Goal: Task Accomplishment & Management: Manage account settings

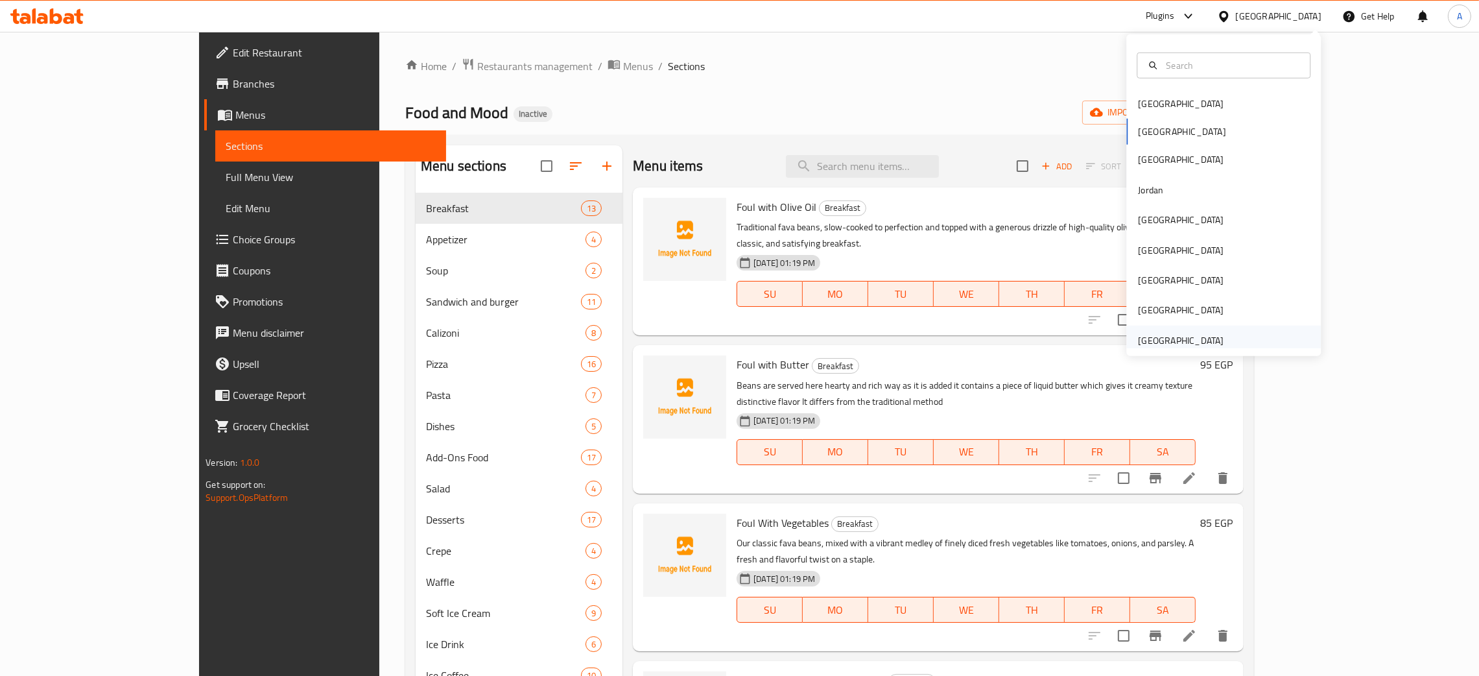
click at [1177, 336] on div "[GEOGRAPHIC_DATA]" at bounding box center [1181, 340] width 86 height 14
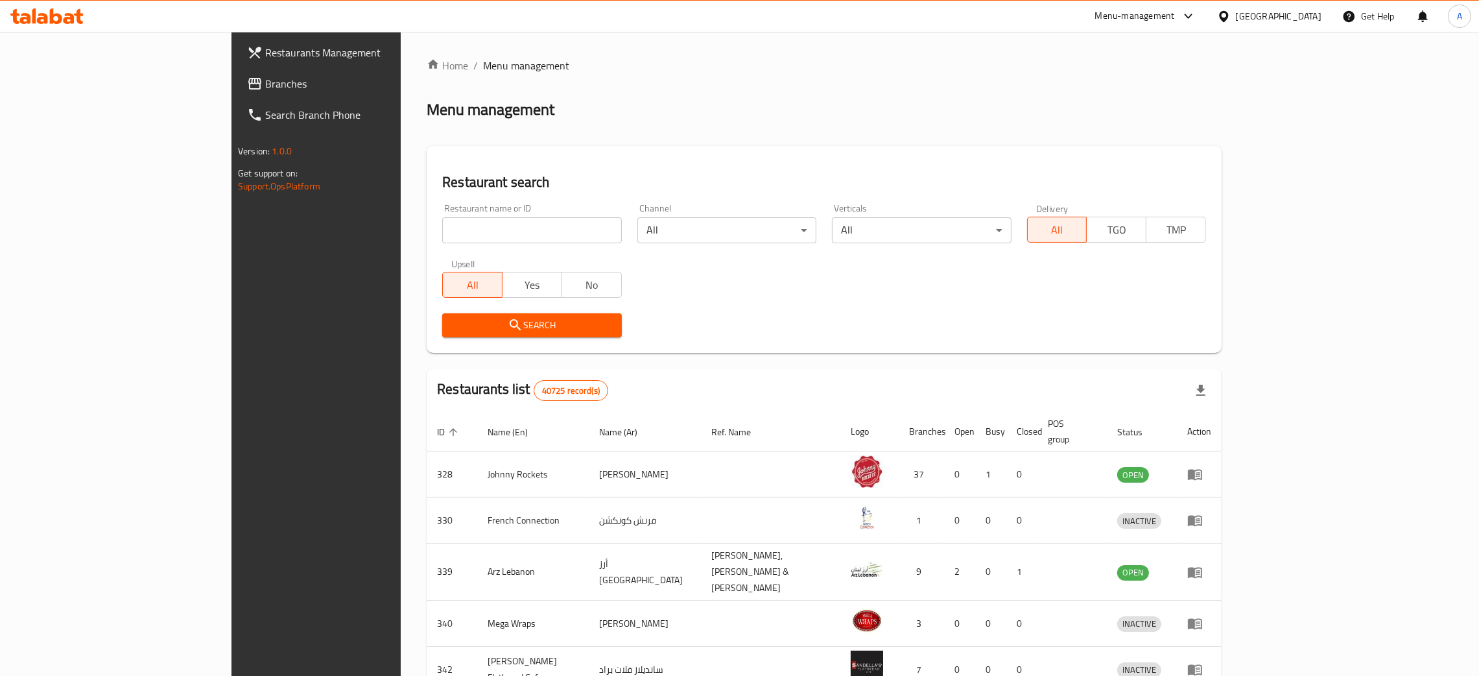
click at [265, 80] on span "Branches" at bounding box center [366, 84] width 203 height 16
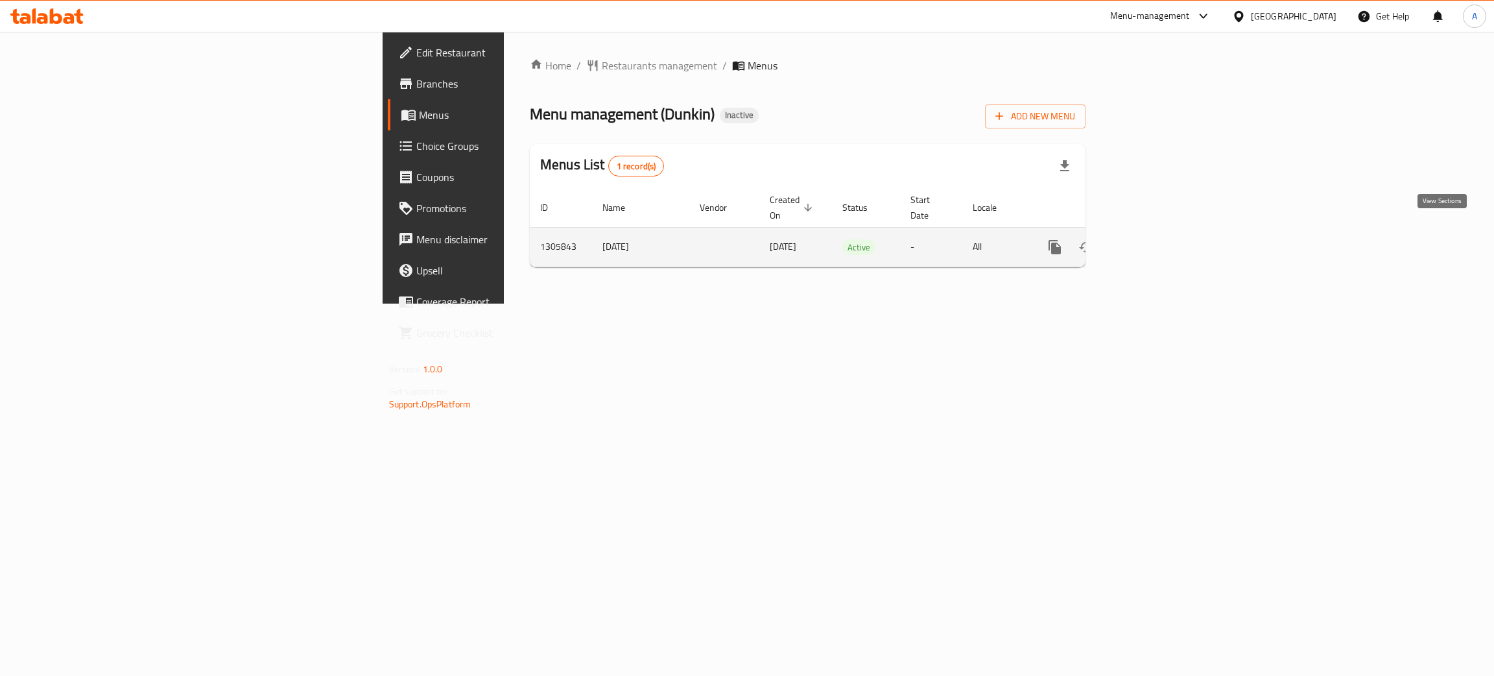
click at [1154, 241] on icon "enhanced table" at bounding box center [1148, 247] width 12 height 12
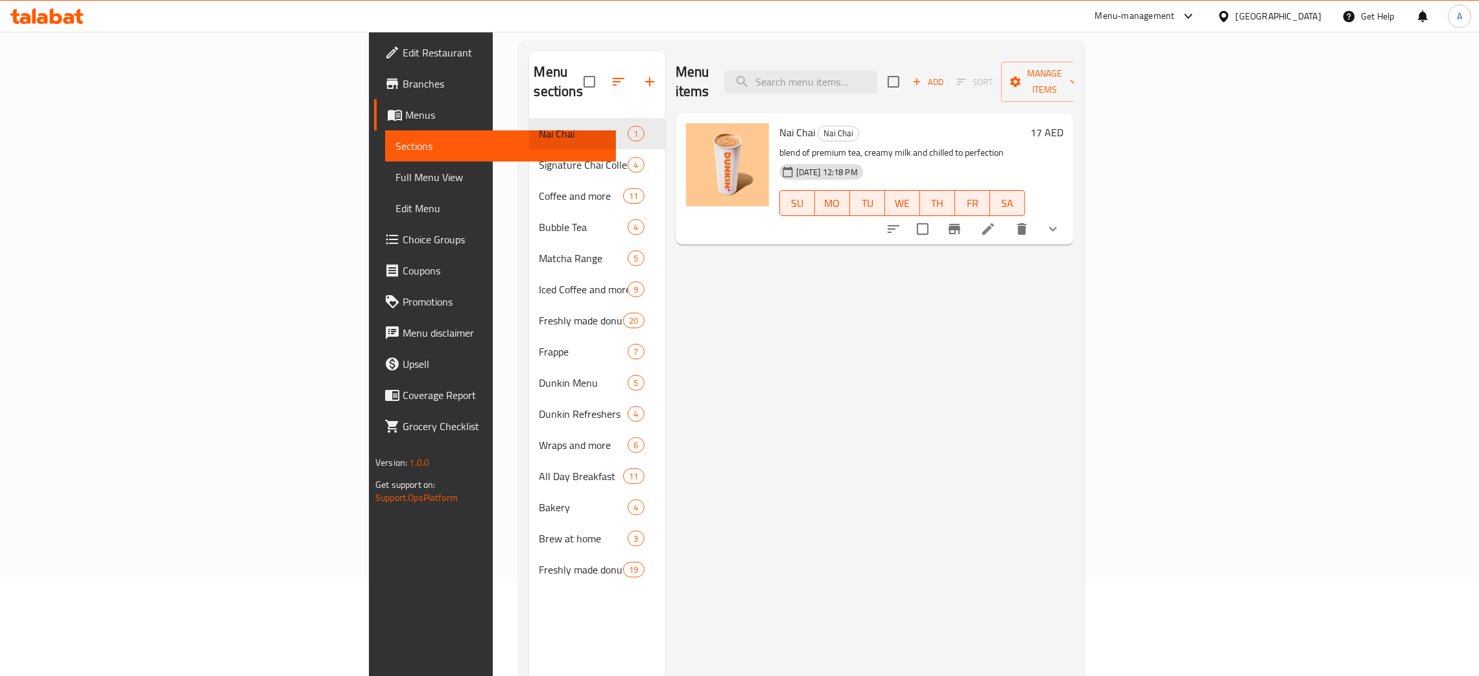
scroll to position [183, 0]
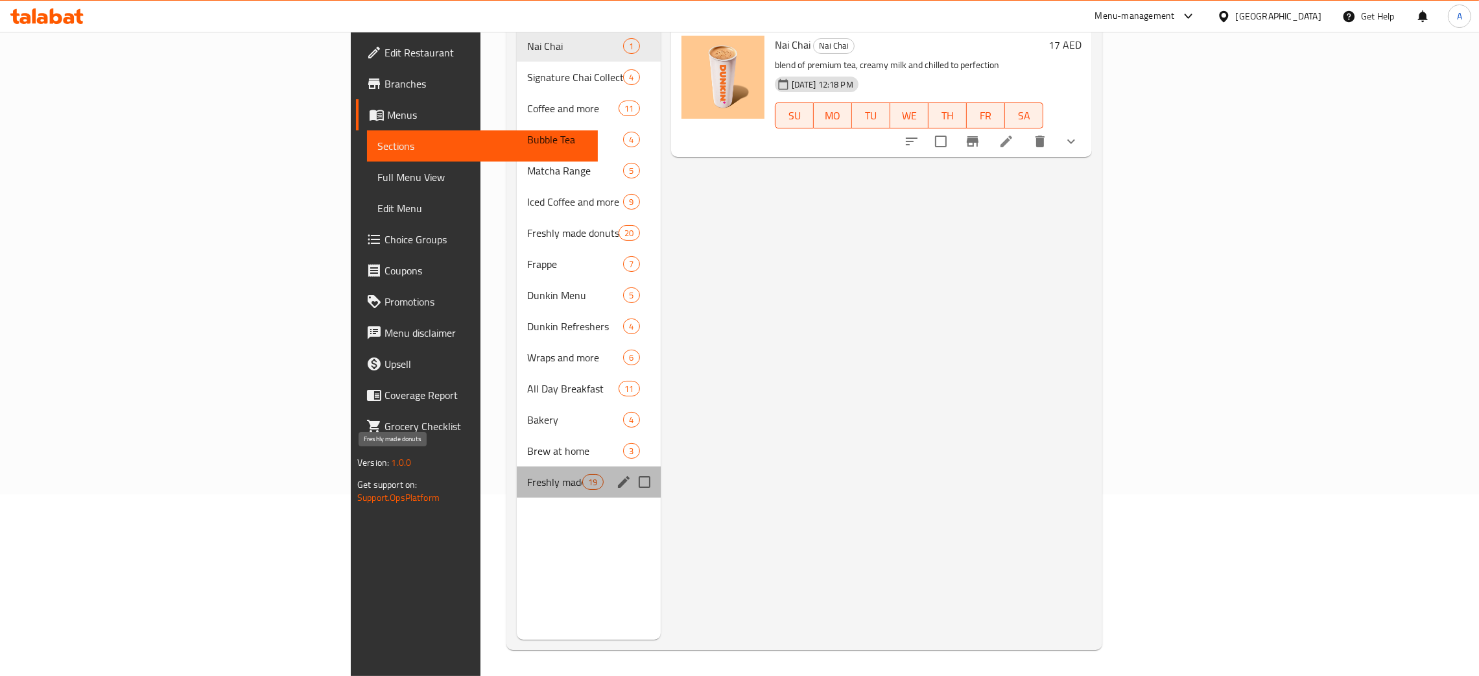
drag, startPoint x: 381, startPoint y: 455, endPoint x: 425, endPoint y: 451, distance: 45.0
click at [527, 474] on span "Freshly made donuts" at bounding box center [554, 482] width 55 height 16
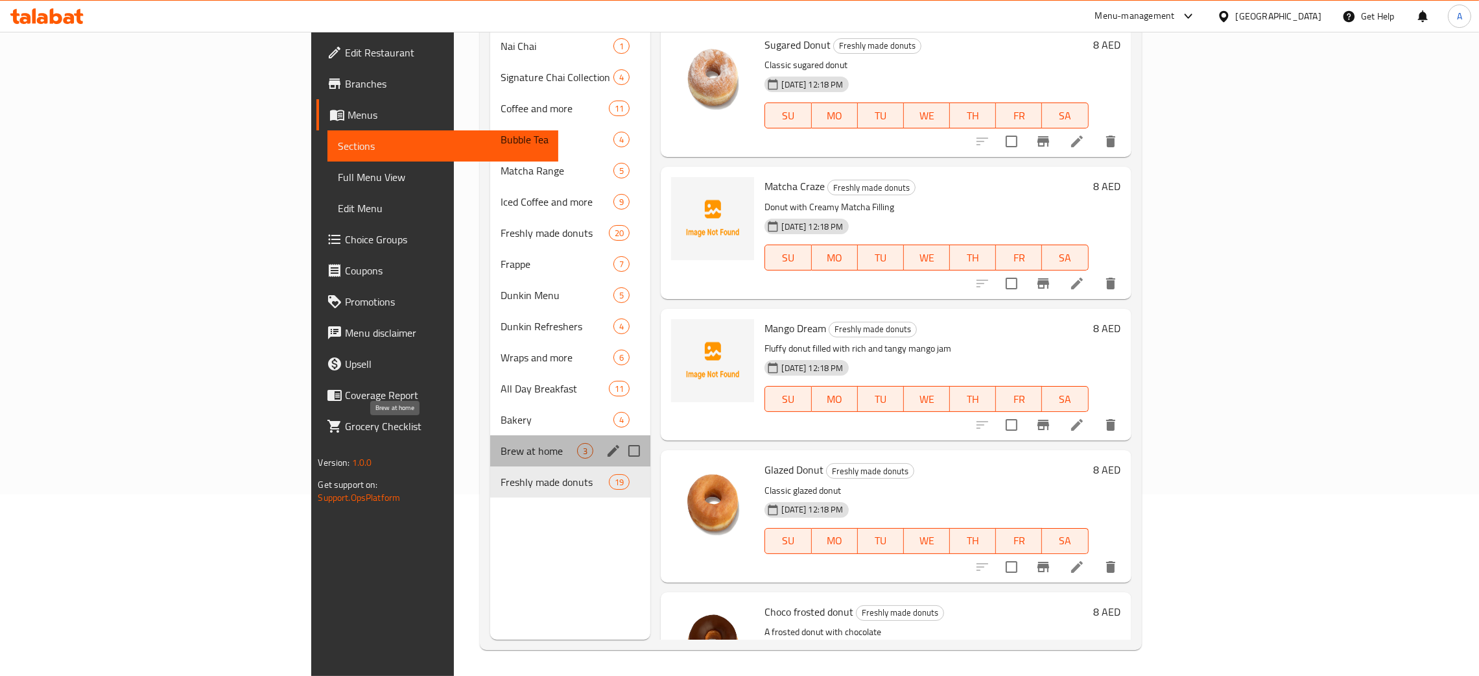
click at [501, 443] on span "Brew at home" at bounding box center [539, 451] width 77 height 16
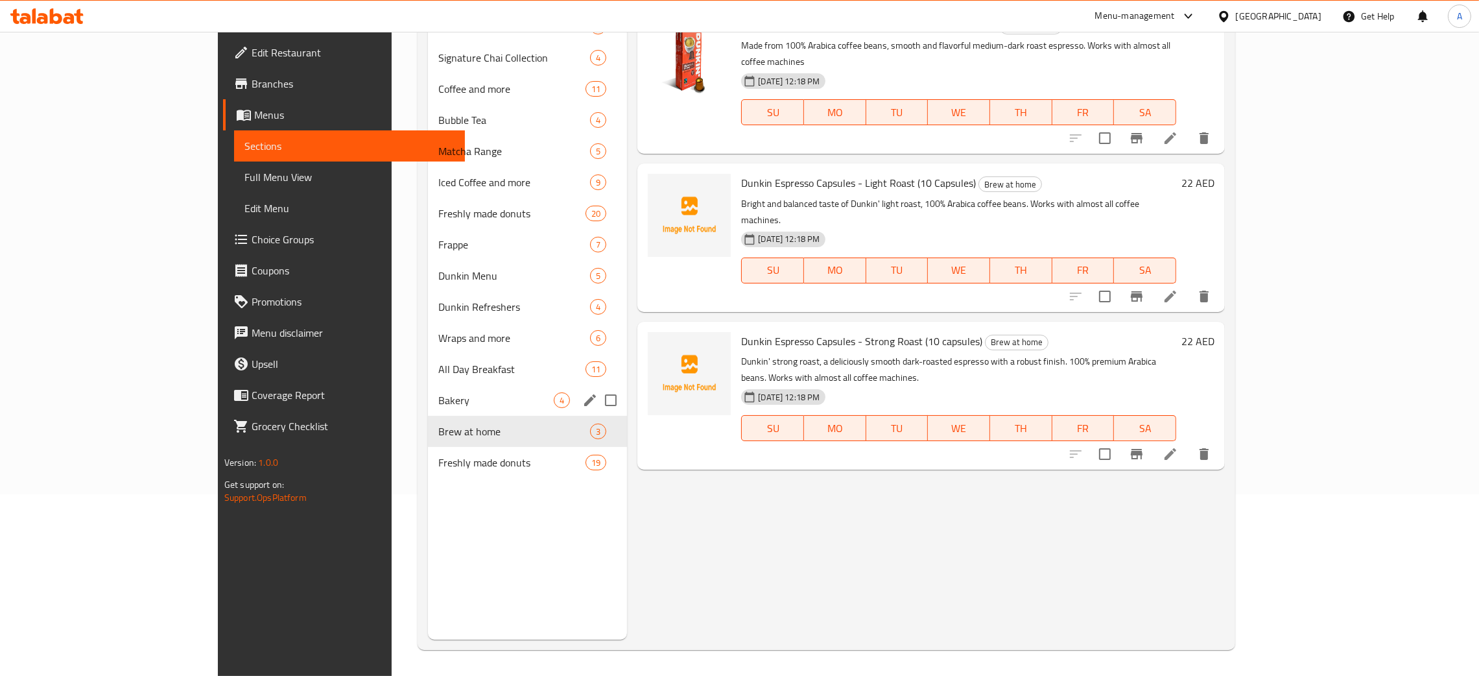
click at [430, 384] on div "Bakery 4" at bounding box center [527, 399] width 199 height 31
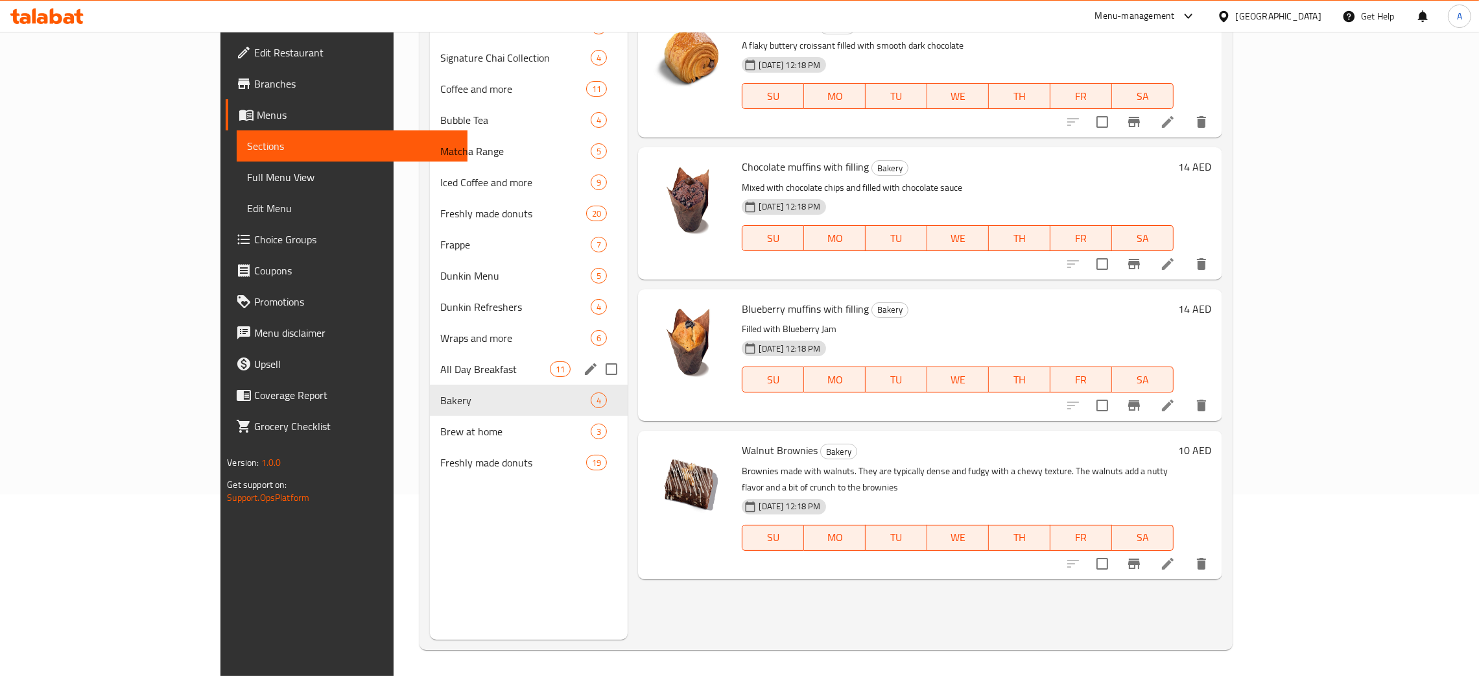
click at [430, 377] on div "All Day Breakfast 11" at bounding box center [529, 368] width 198 height 31
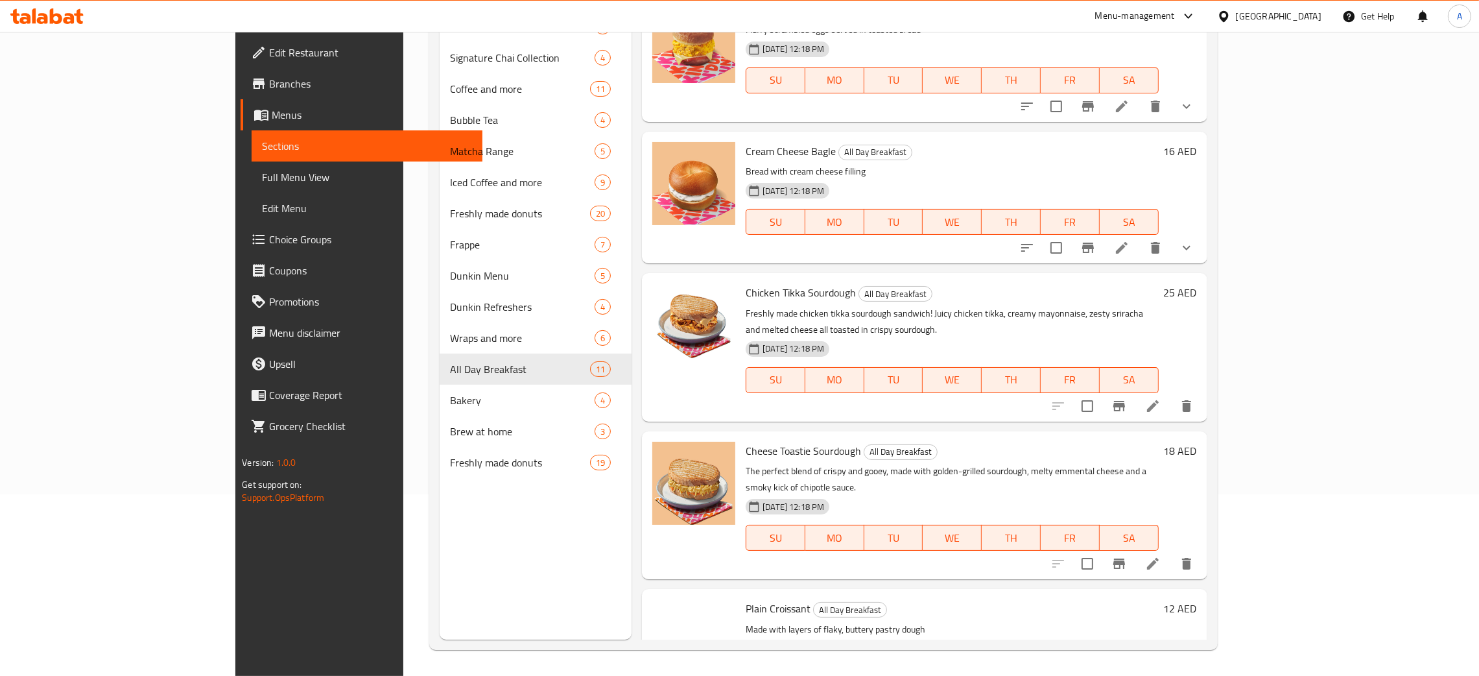
scroll to position [913, 0]
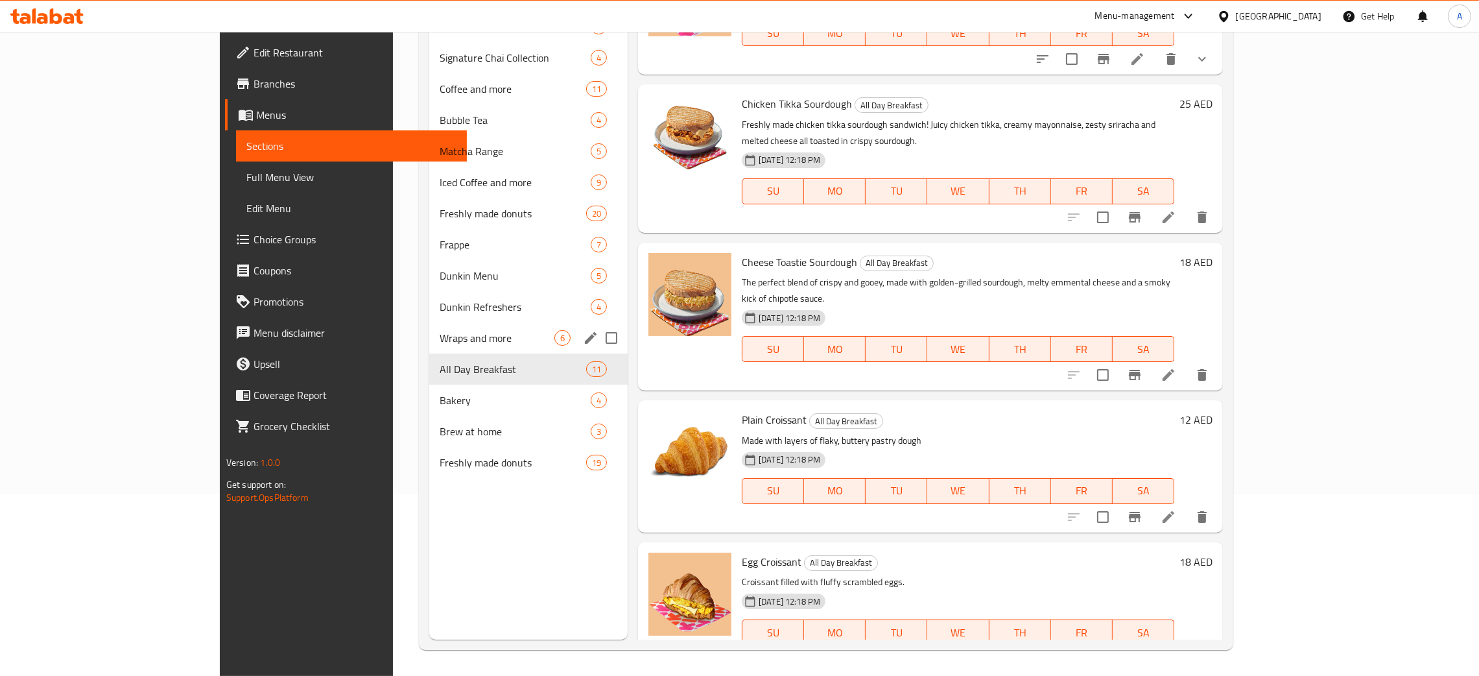
click at [440, 337] on span "Wraps and more" at bounding box center [497, 338] width 115 height 16
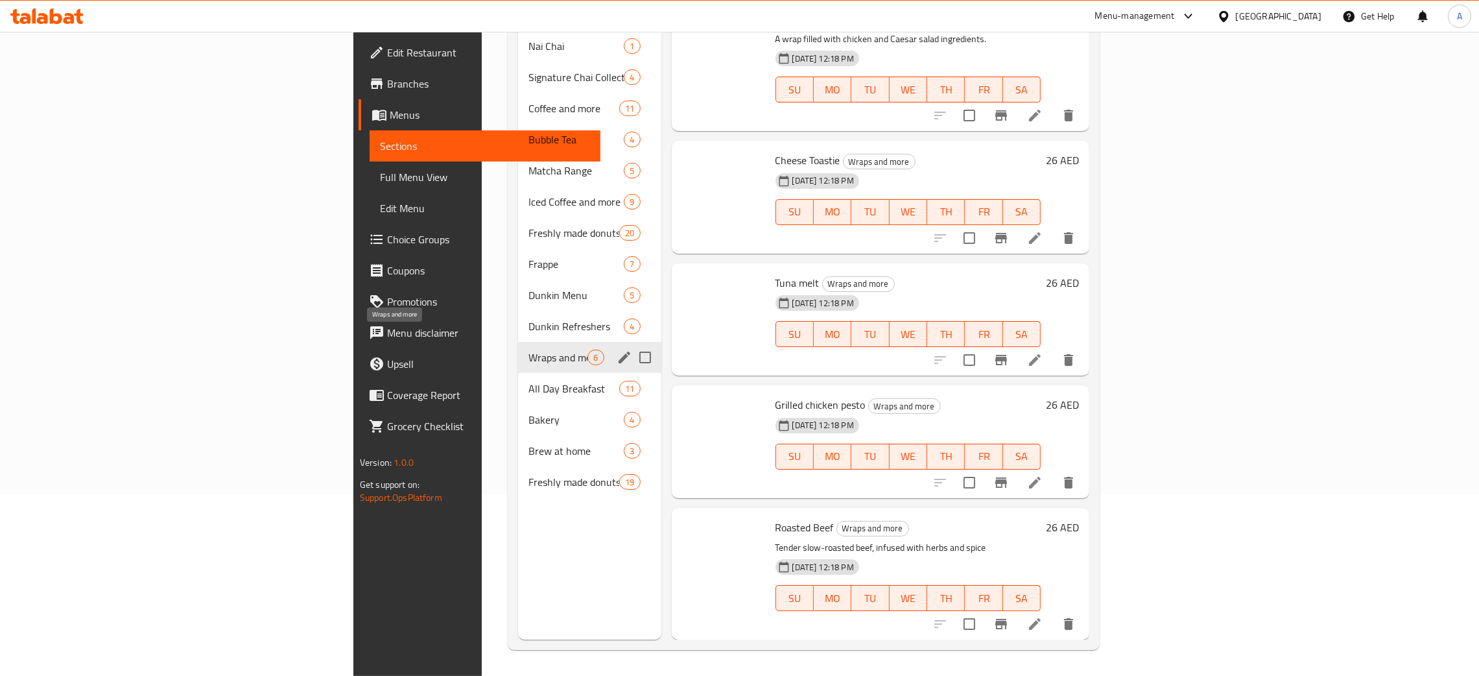
scroll to position [128, 0]
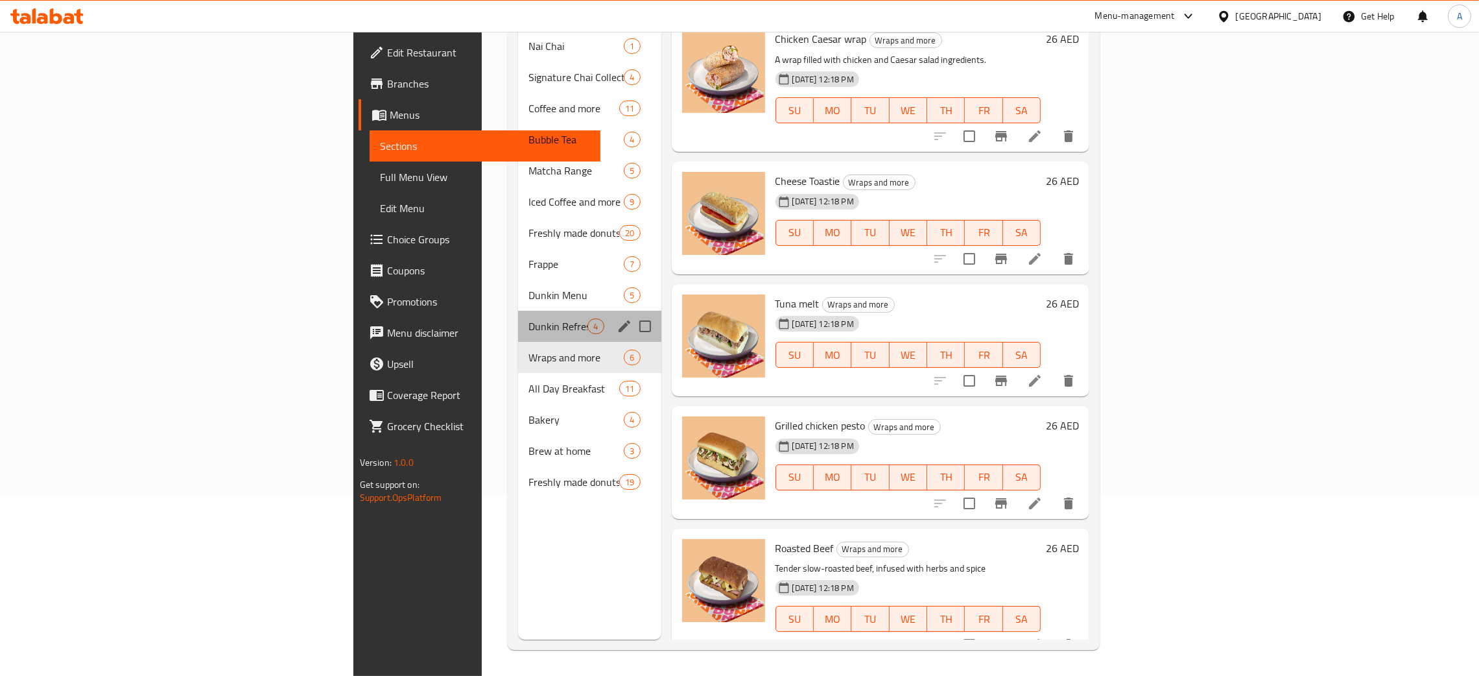
click at [518, 311] on div "Dunkin Refreshers 4" at bounding box center [589, 326] width 143 height 31
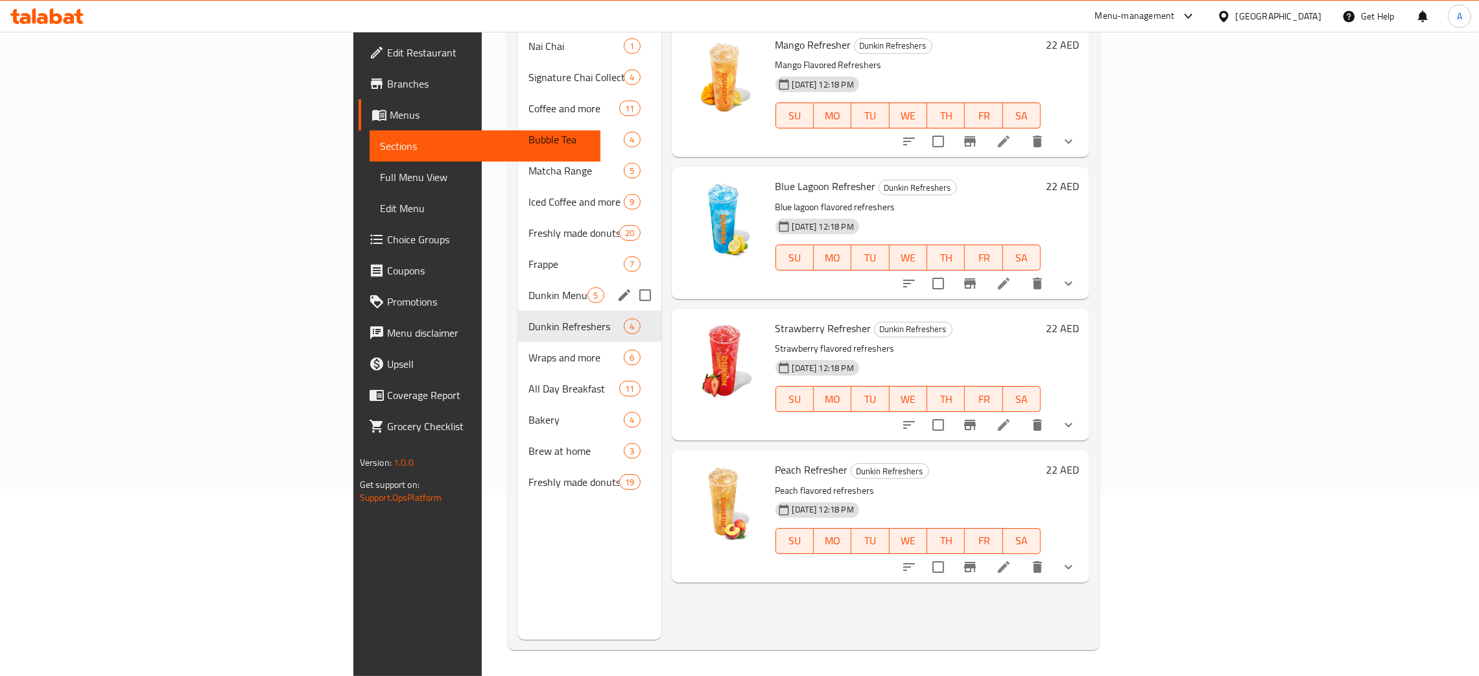
click at [528, 287] on span "Dunkin Menu" at bounding box center [557, 295] width 59 height 16
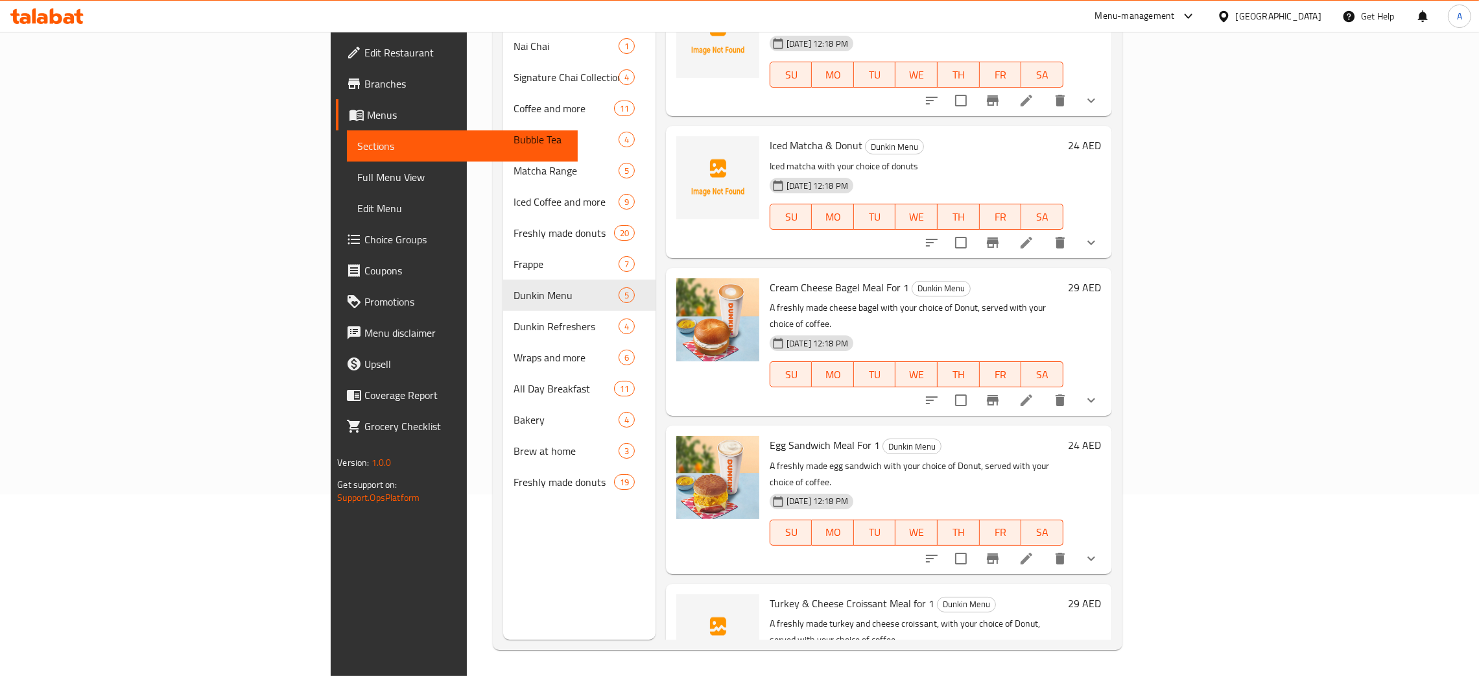
scroll to position [64, 0]
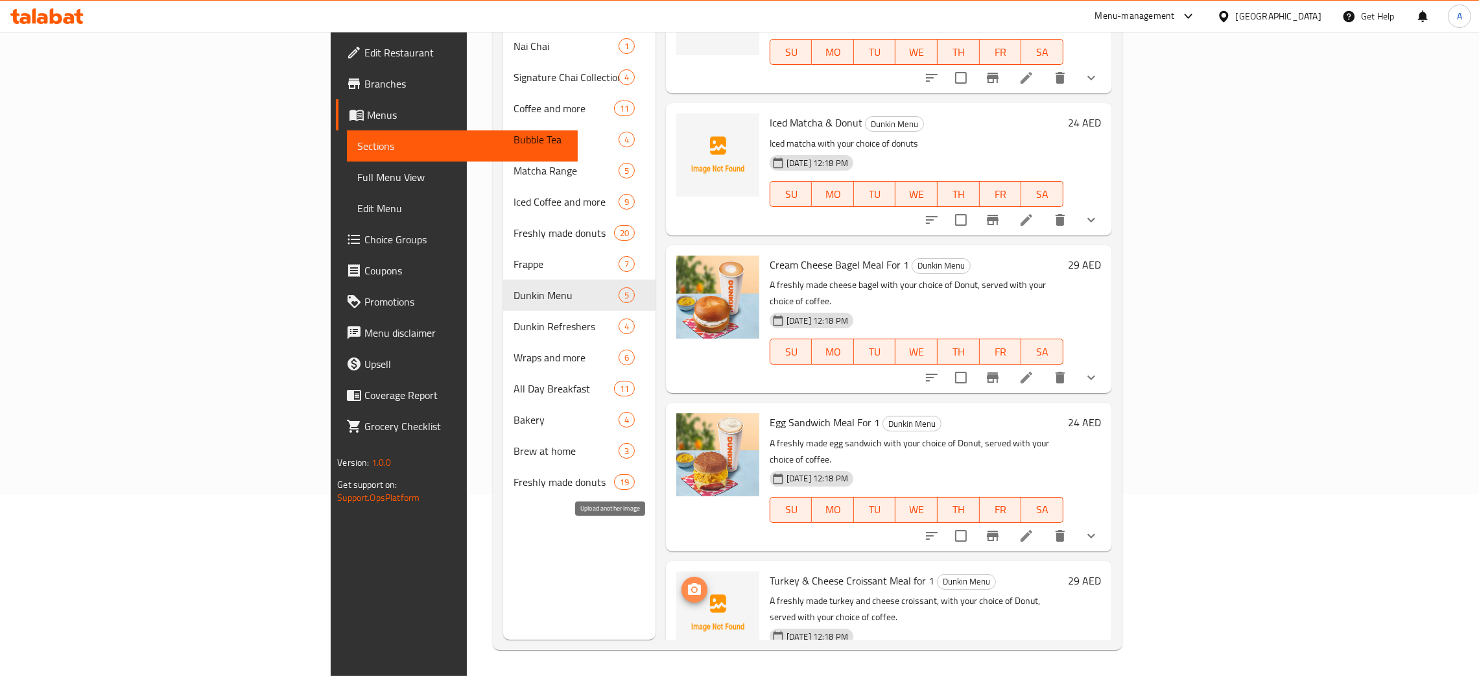
click at [687, 582] on icon "upload picture" at bounding box center [695, 590] width 16 height 16
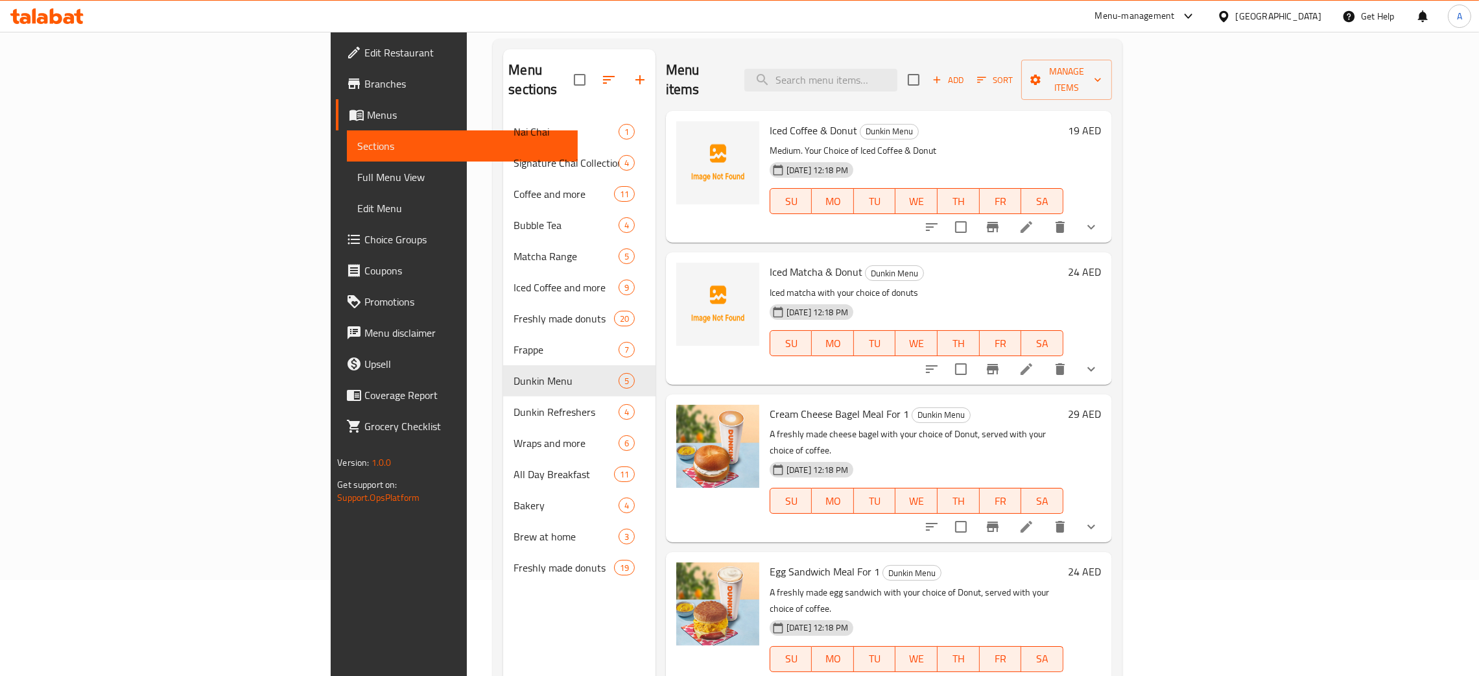
scroll to position [86, 0]
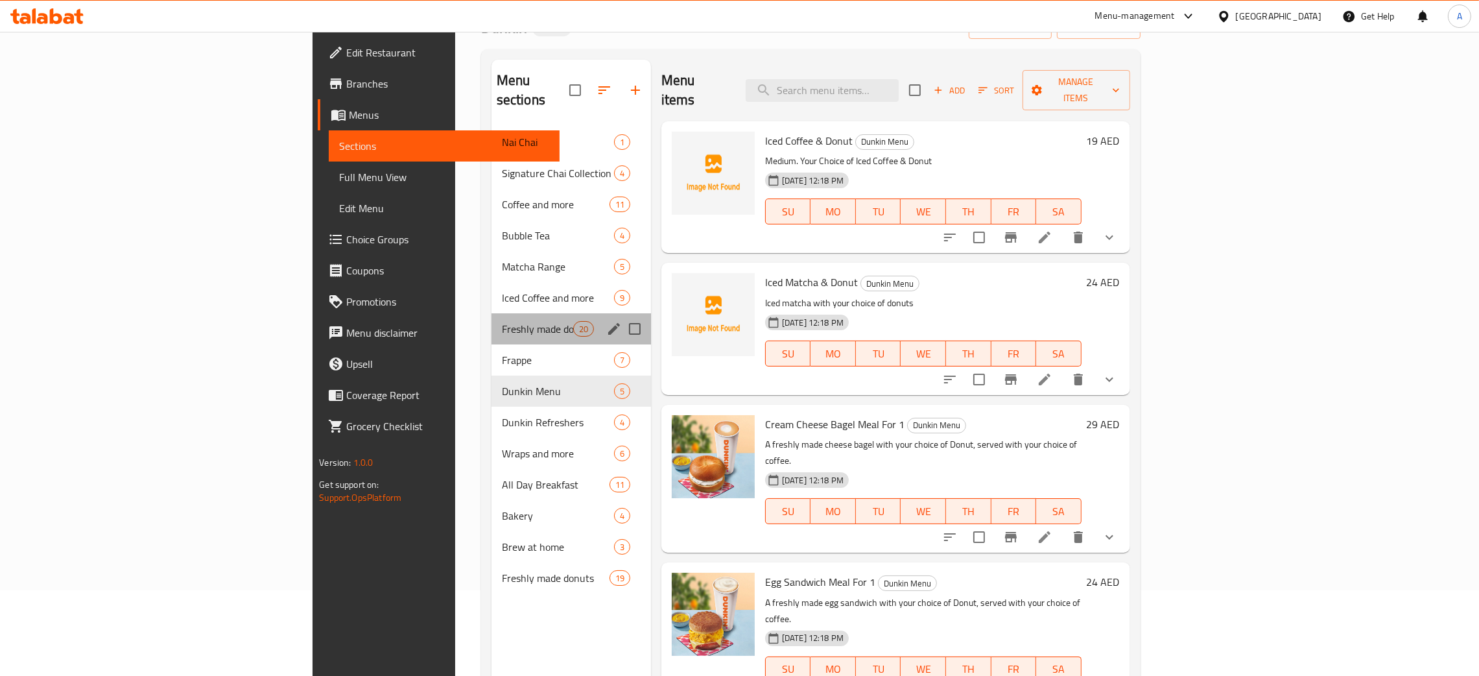
click at [491, 319] on div "Freshly made donuts 20" at bounding box center [570, 328] width 159 height 31
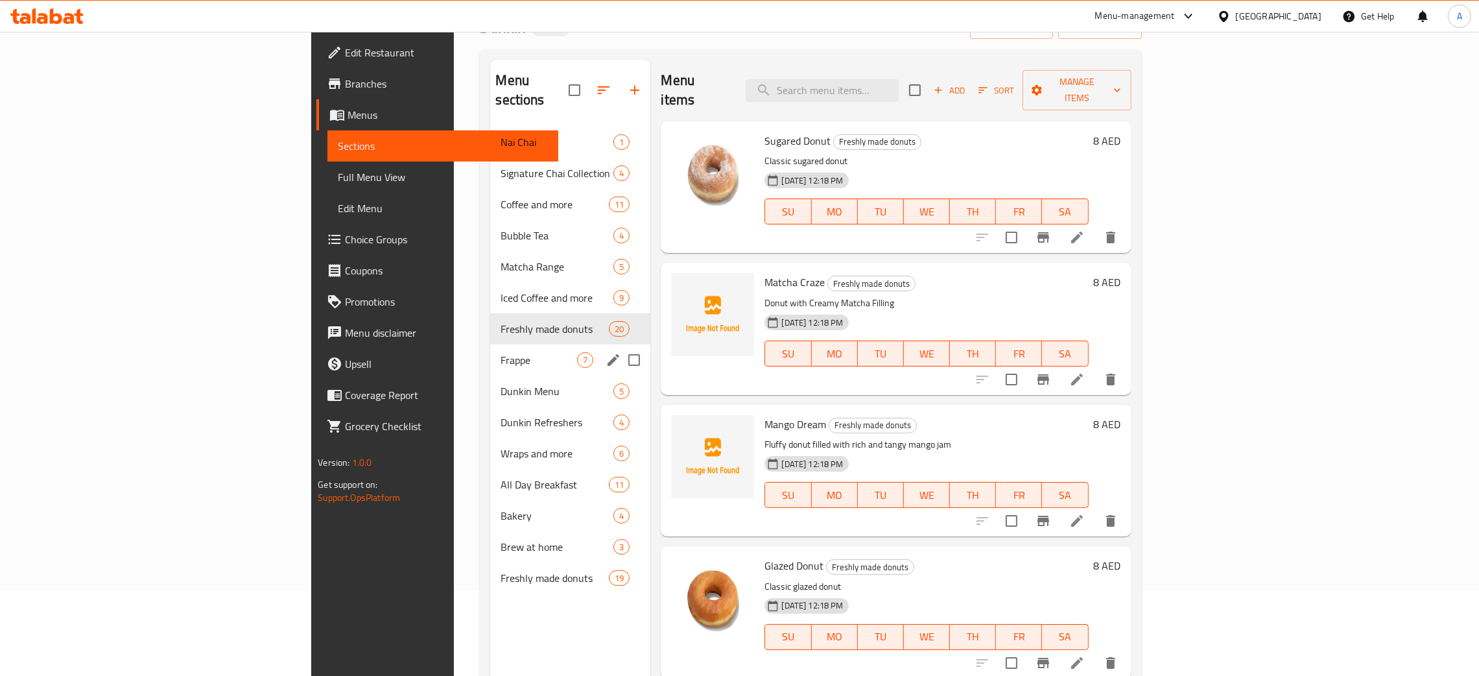
click at [490, 344] on div "Frappe 7" at bounding box center [570, 359] width 160 height 31
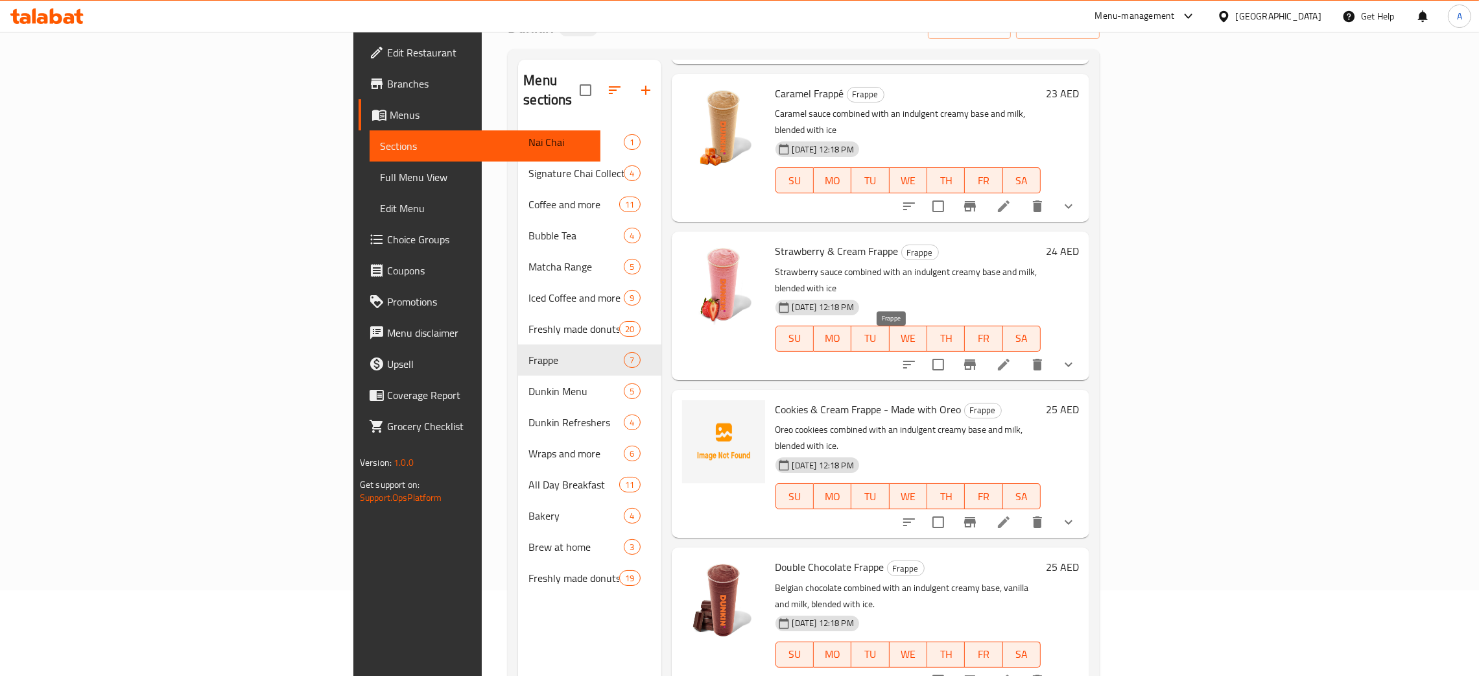
scroll to position [183, 0]
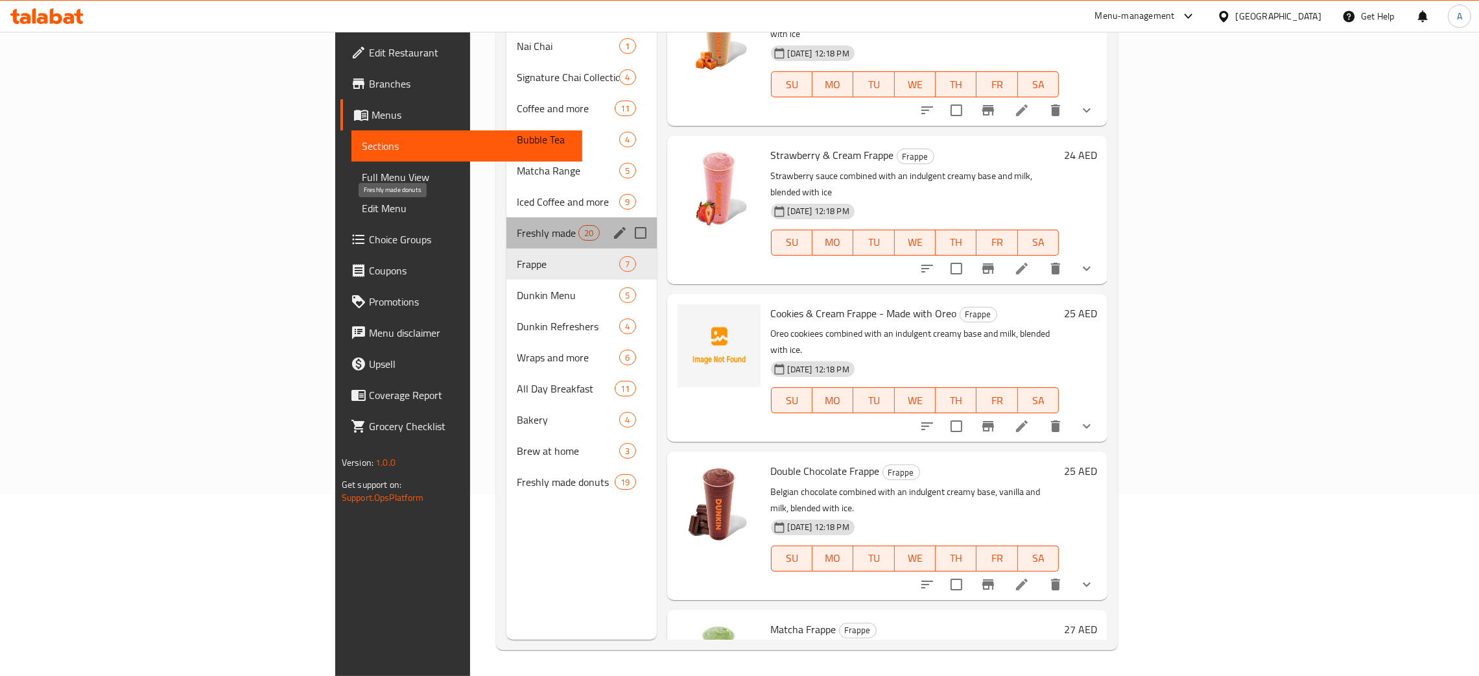
click at [517, 225] on span "Freshly made donuts" at bounding box center [548, 233] width 62 height 16
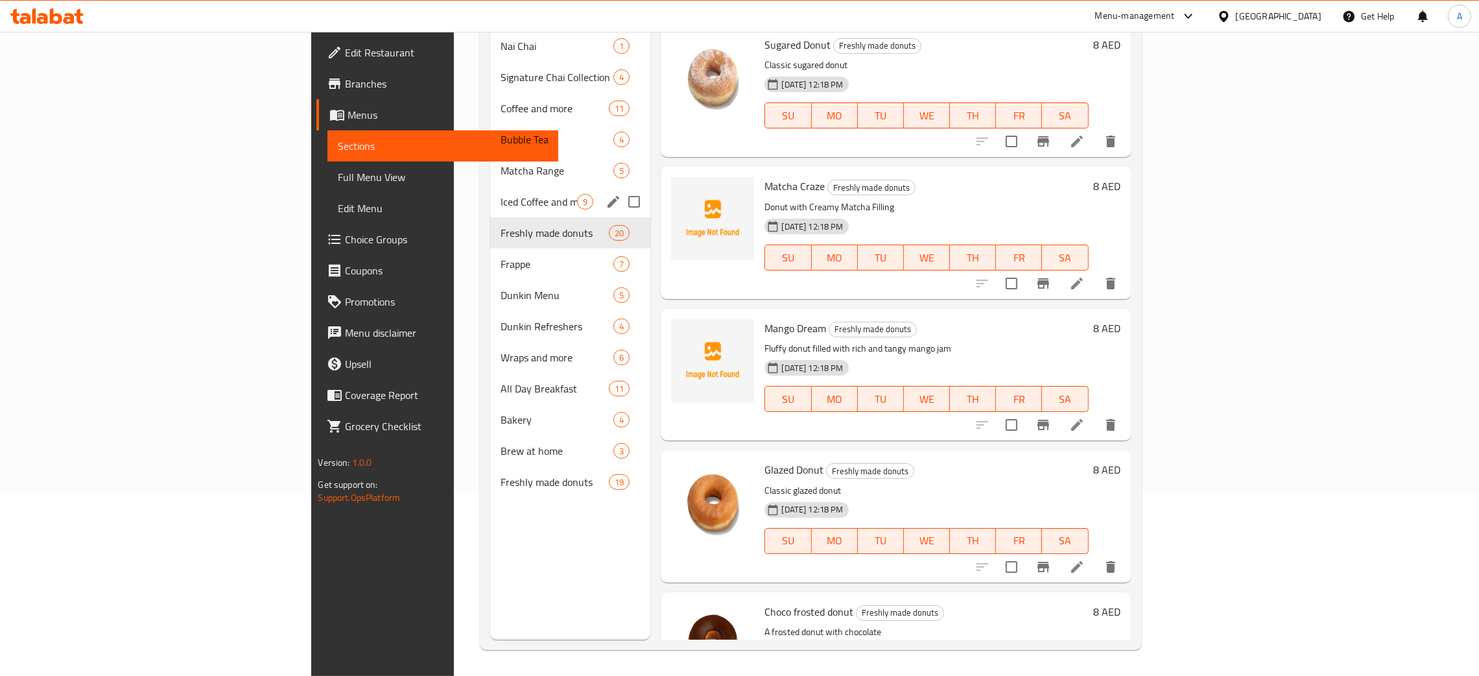
click at [490, 193] on div "Iced Coffee and more 9" at bounding box center [570, 201] width 160 height 31
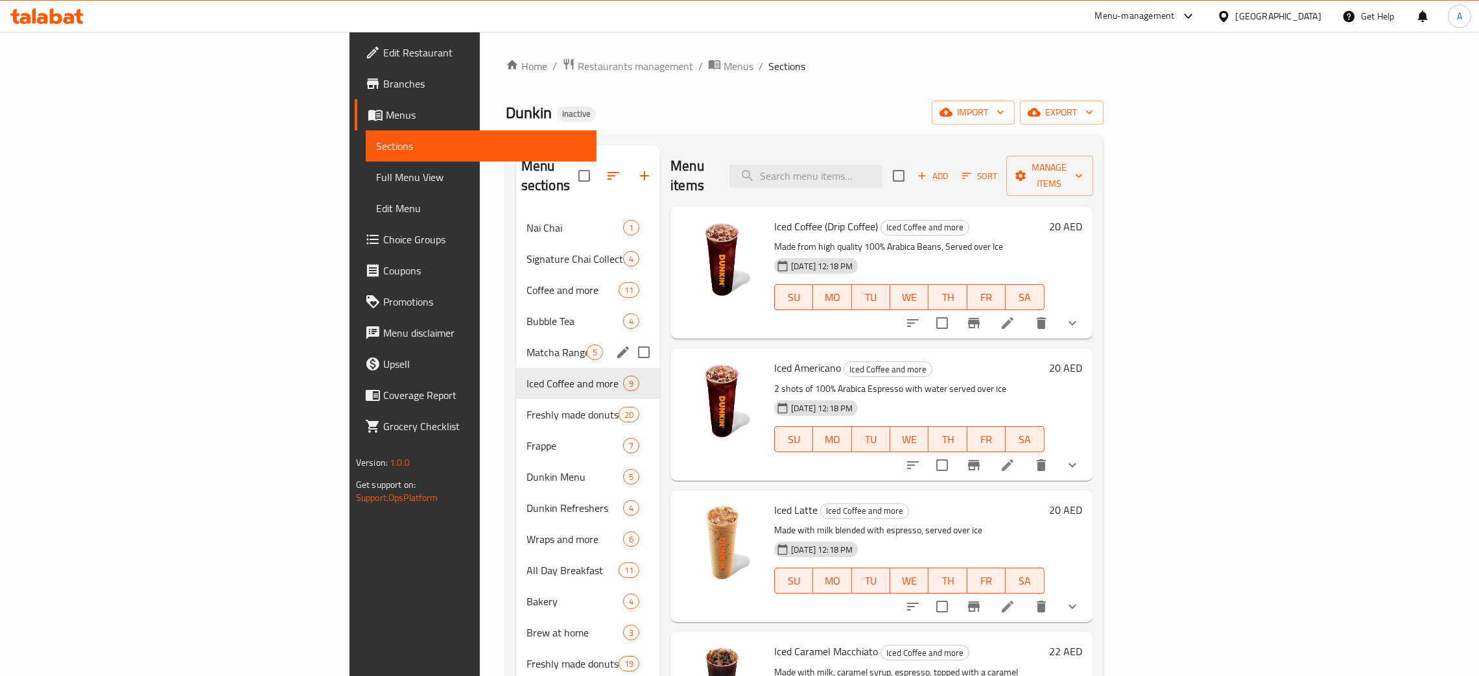
click at [516, 342] on div "Matcha Range 5" at bounding box center [588, 351] width 144 height 31
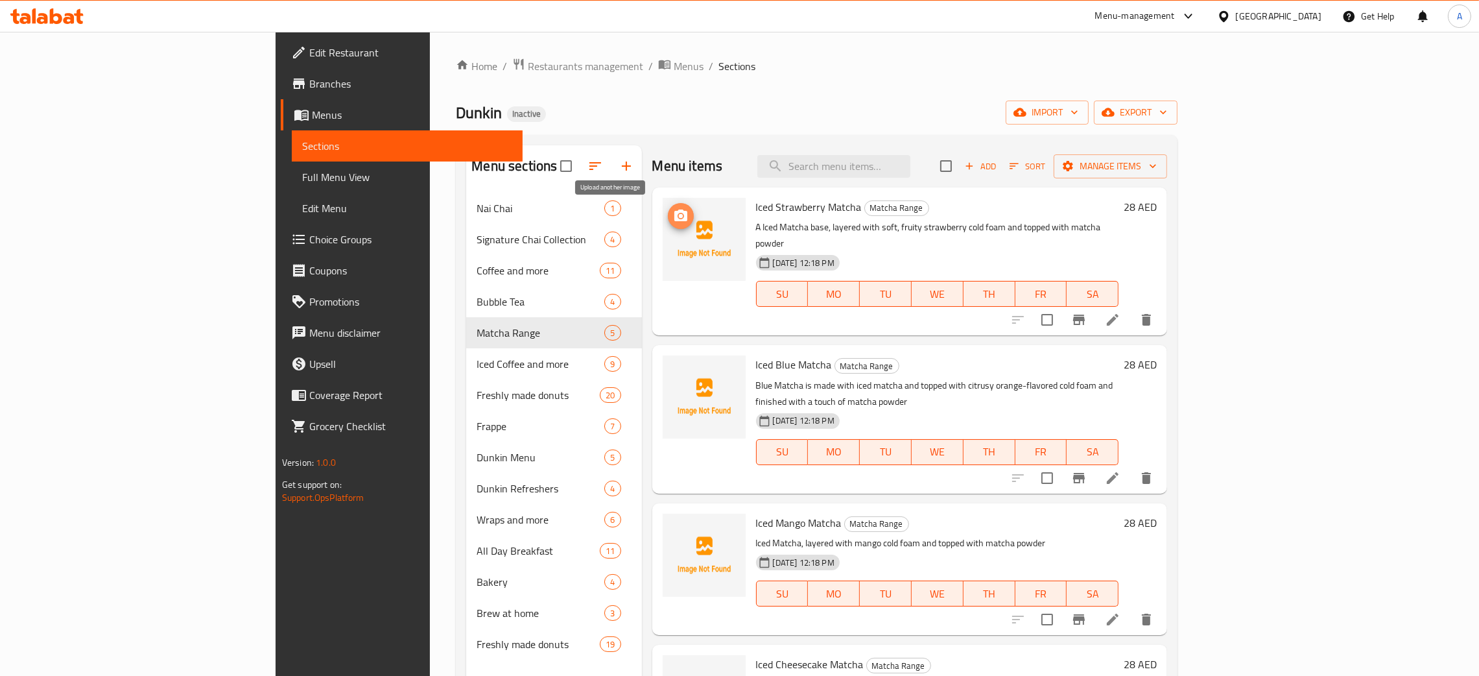
click at [674, 219] on icon "upload picture" at bounding box center [680, 215] width 13 height 12
drag, startPoint x: 707, startPoint y: 204, endPoint x: 783, endPoint y: 189, distance: 77.8
click at [788, 206] on span "Iced Strawberry Matcha" at bounding box center [809, 206] width 106 height 19
copy span "Strawberry Matcha"
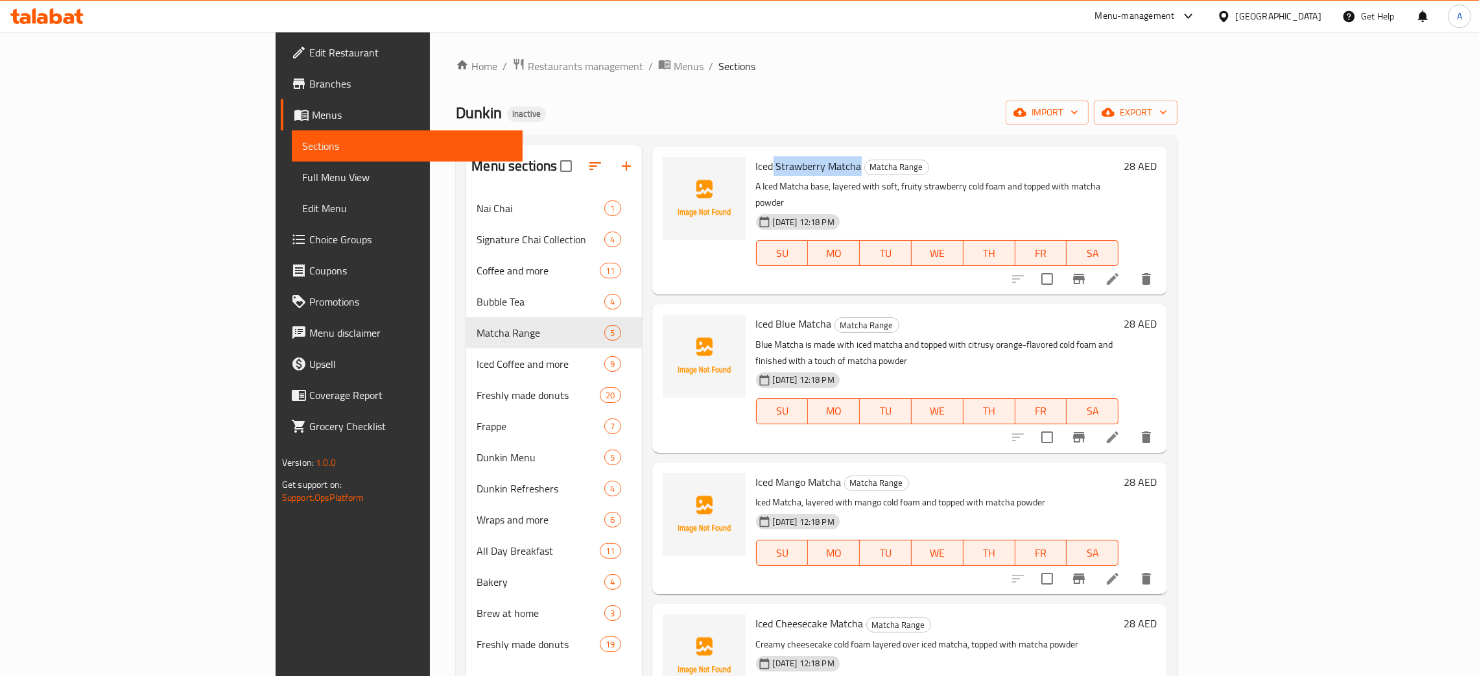
scroll to position [64, 0]
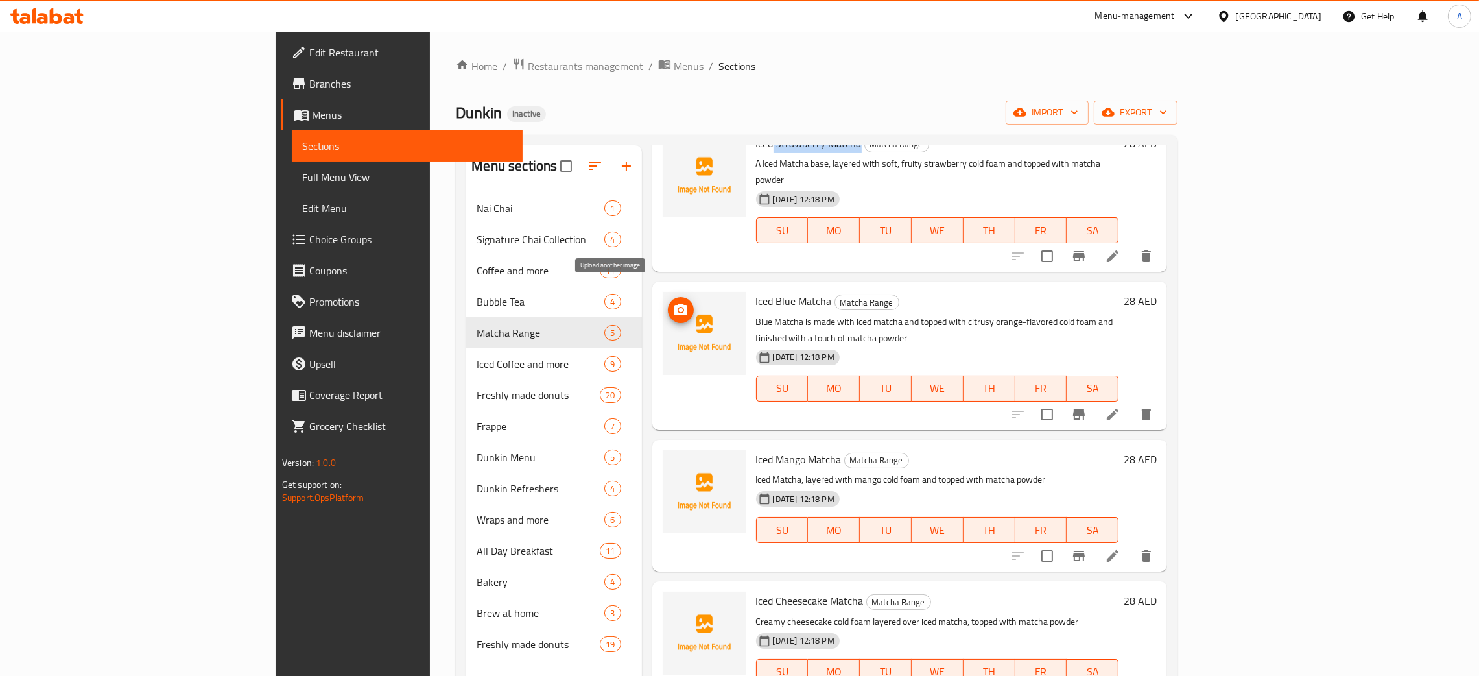
click at [674, 303] on icon "upload picture" at bounding box center [680, 309] width 13 height 12
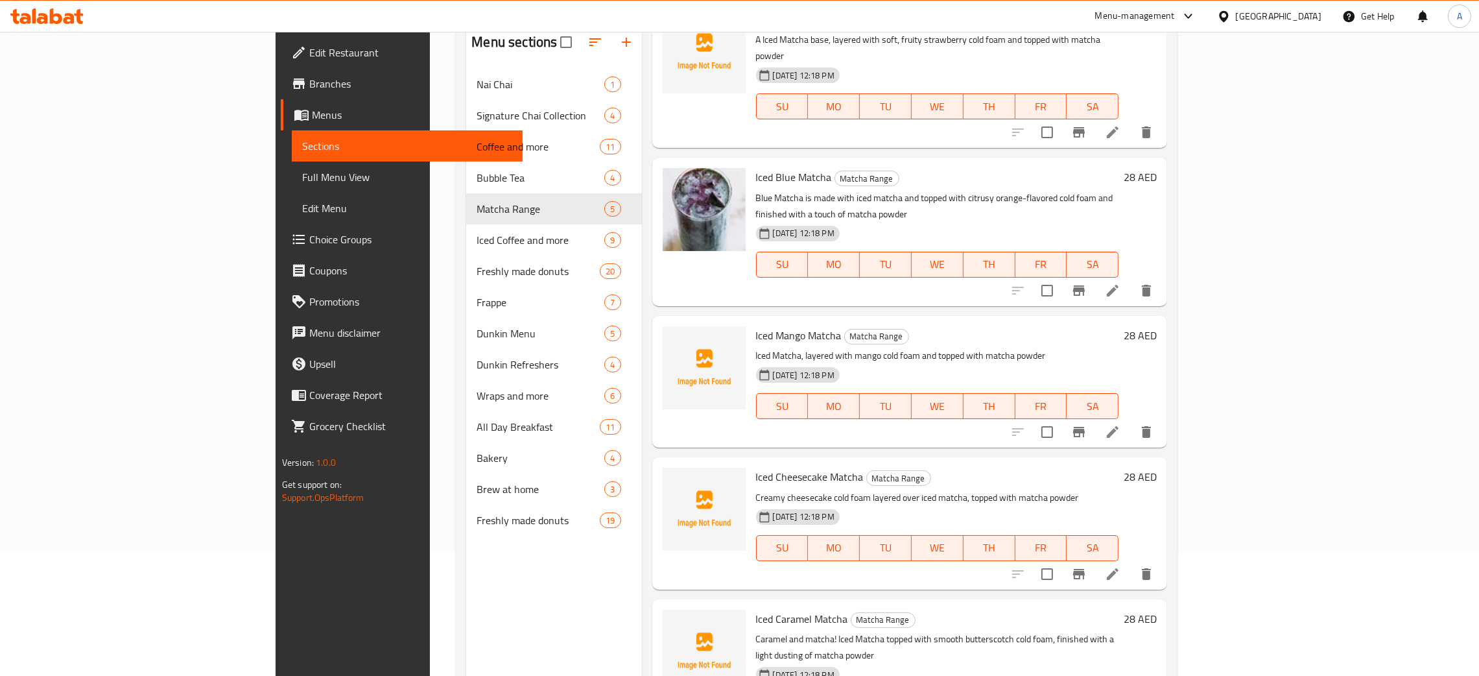
scroll to position [183, 0]
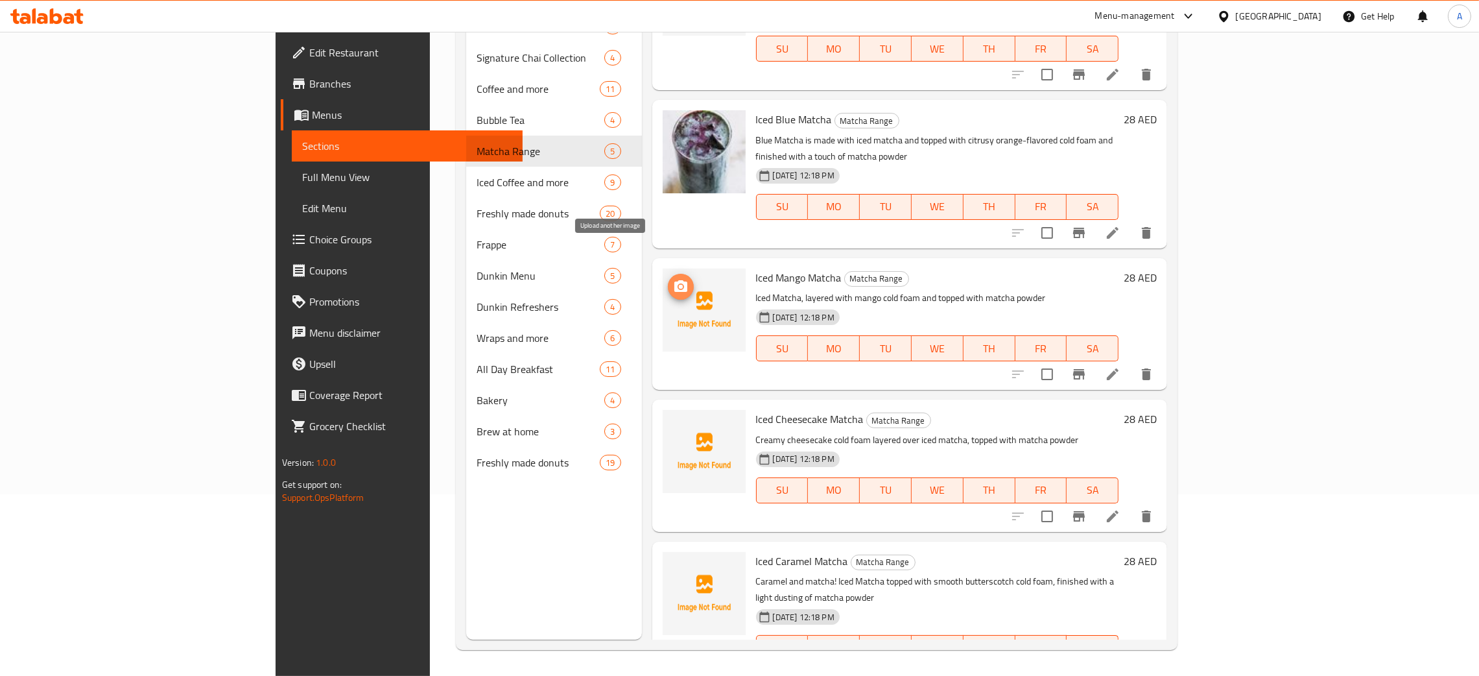
click at [673, 279] on icon "upload picture" at bounding box center [681, 287] width 16 height 16
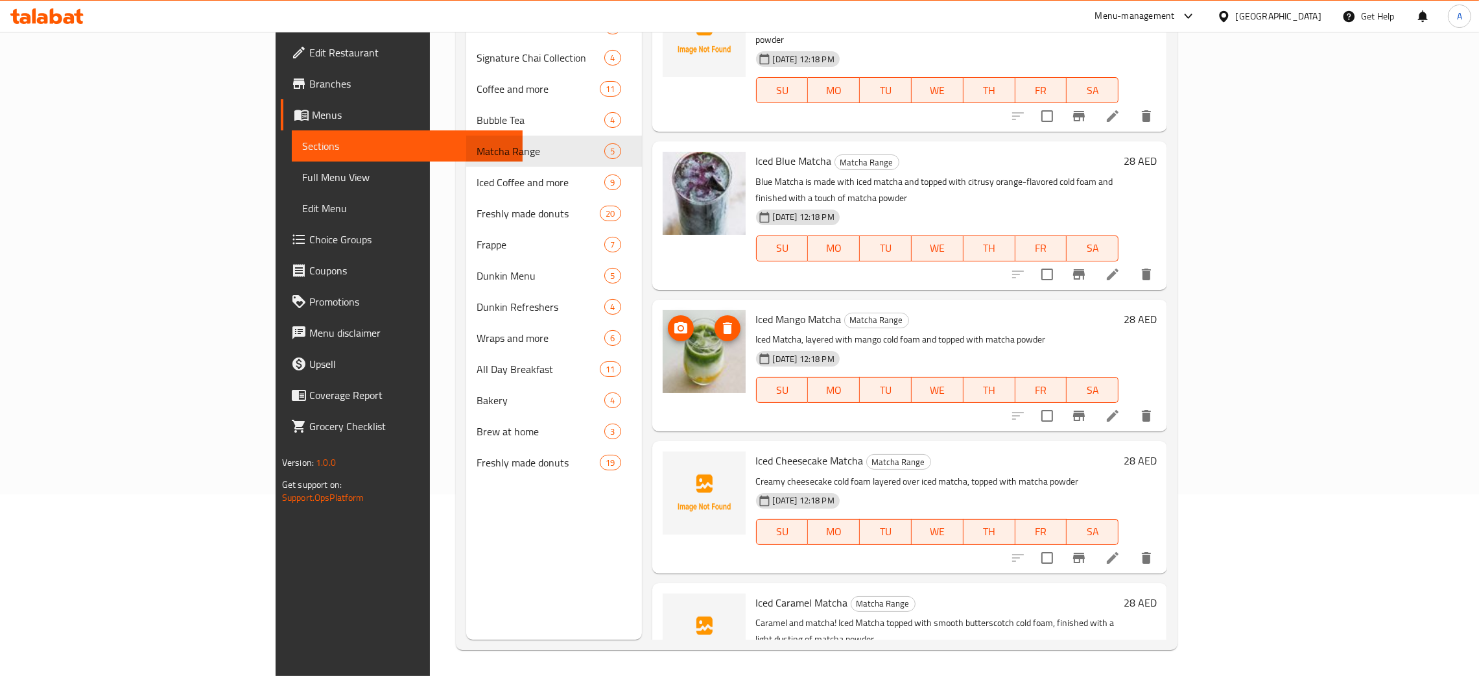
scroll to position [0, 0]
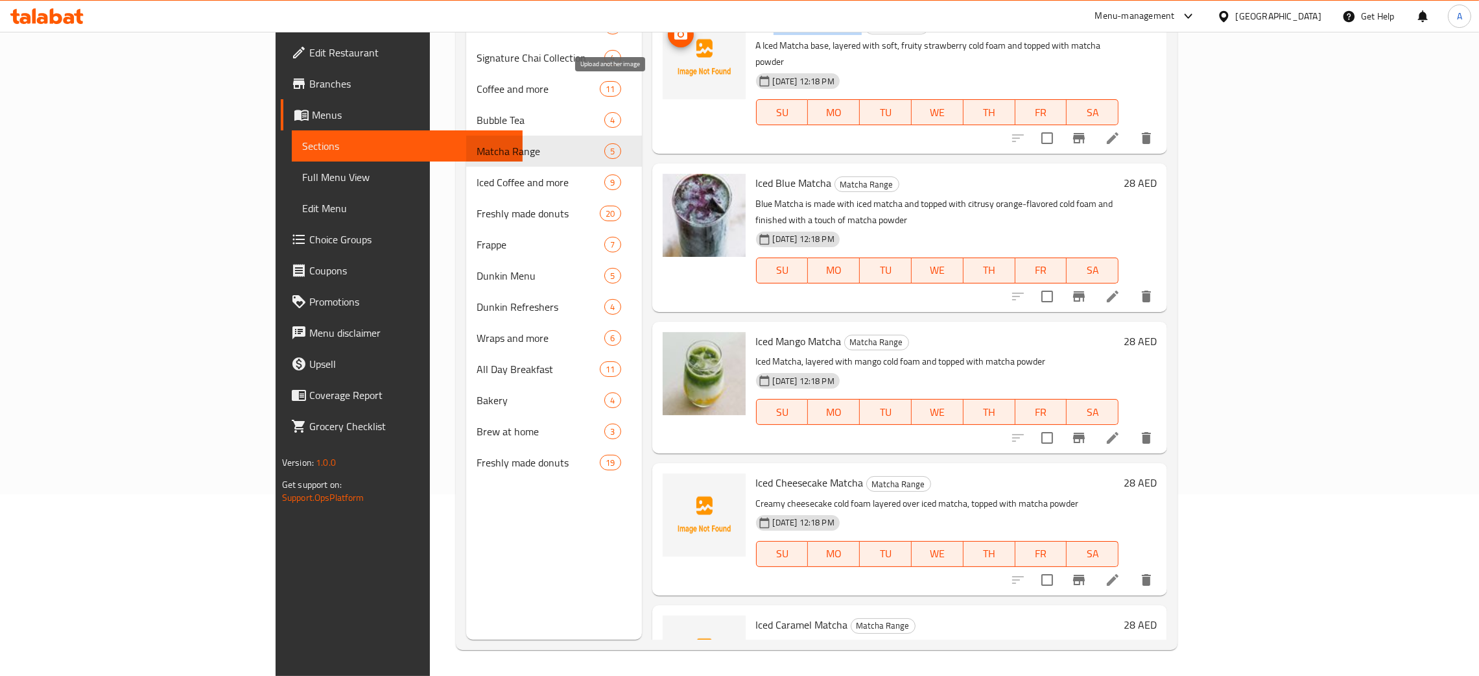
click at [674, 36] on icon "upload picture" at bounding box center [680, 34] width 13 height 12
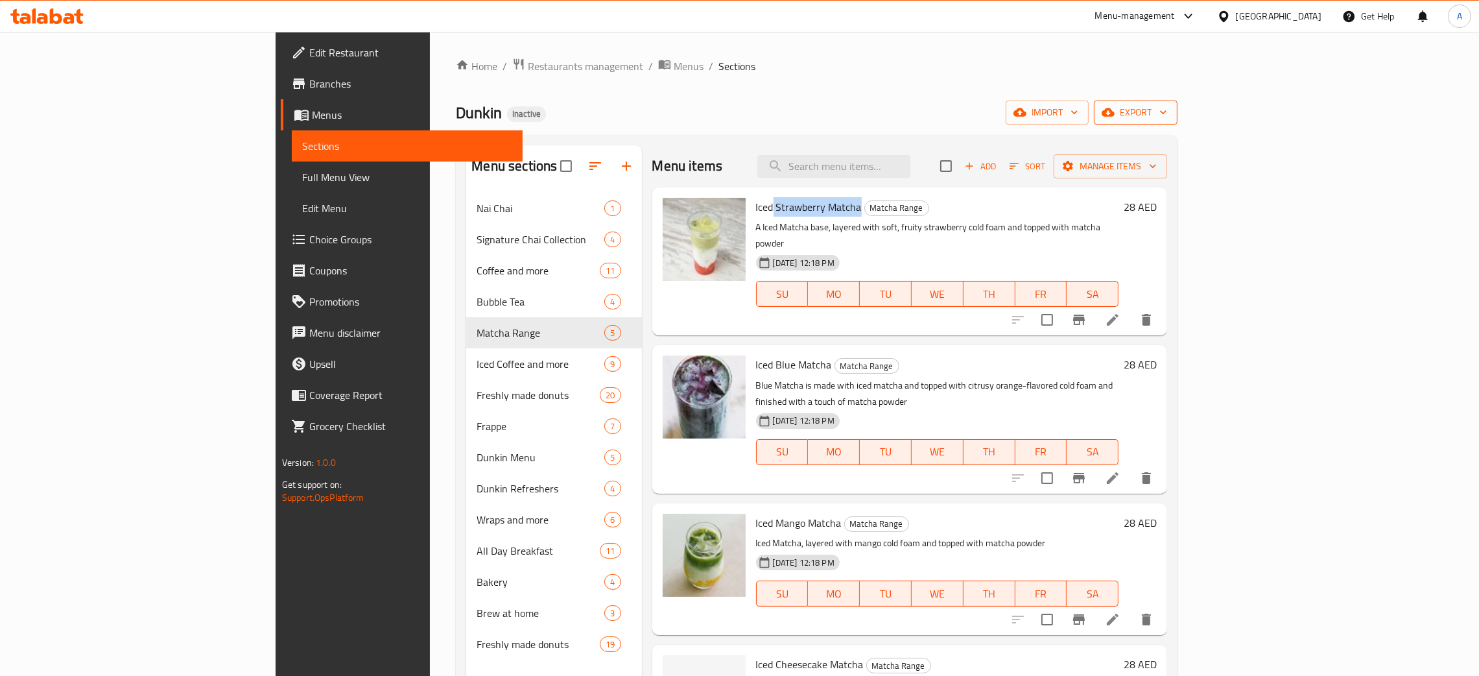
click at [1170, 112] on icon "button" at bounding box center [1163, 112] width 13 height 13
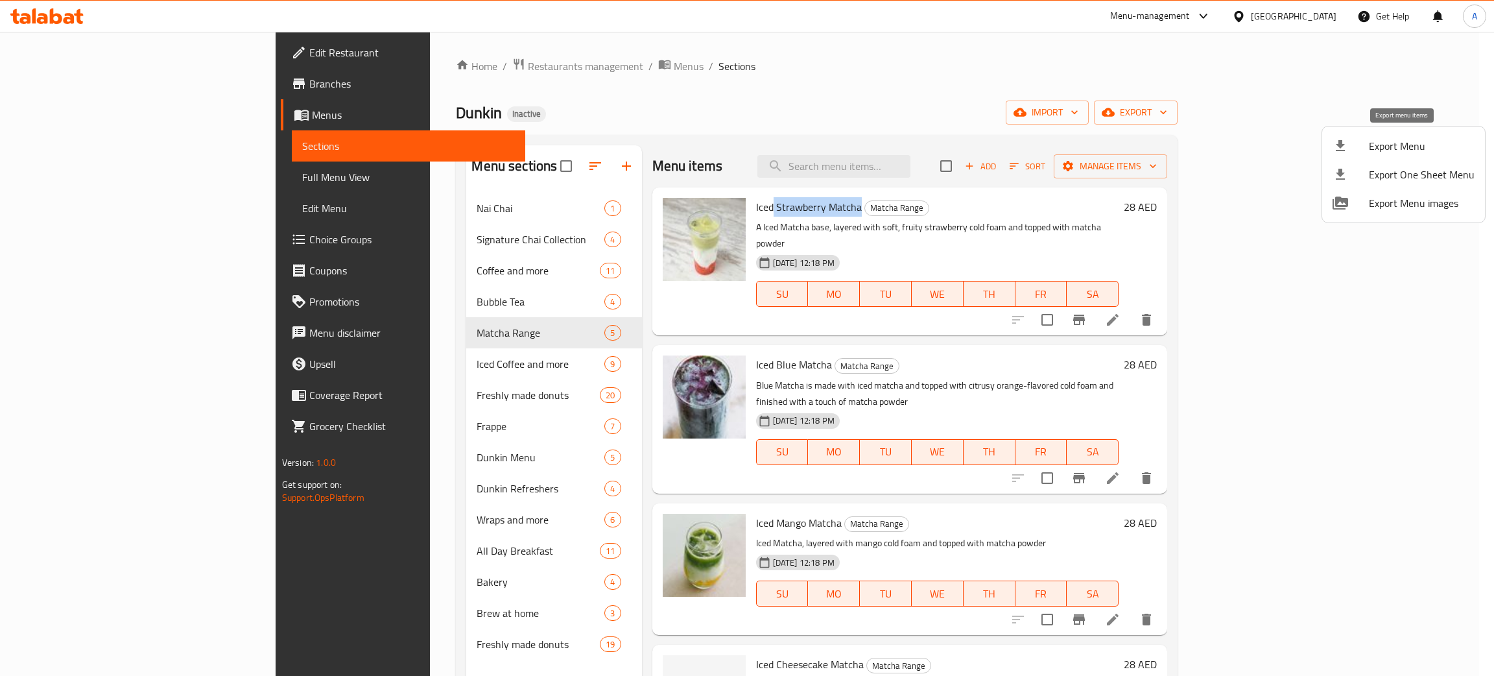
click at [1404, 143] on span "Export Menu" at bounding box center [1422, 146] width 106 height 16
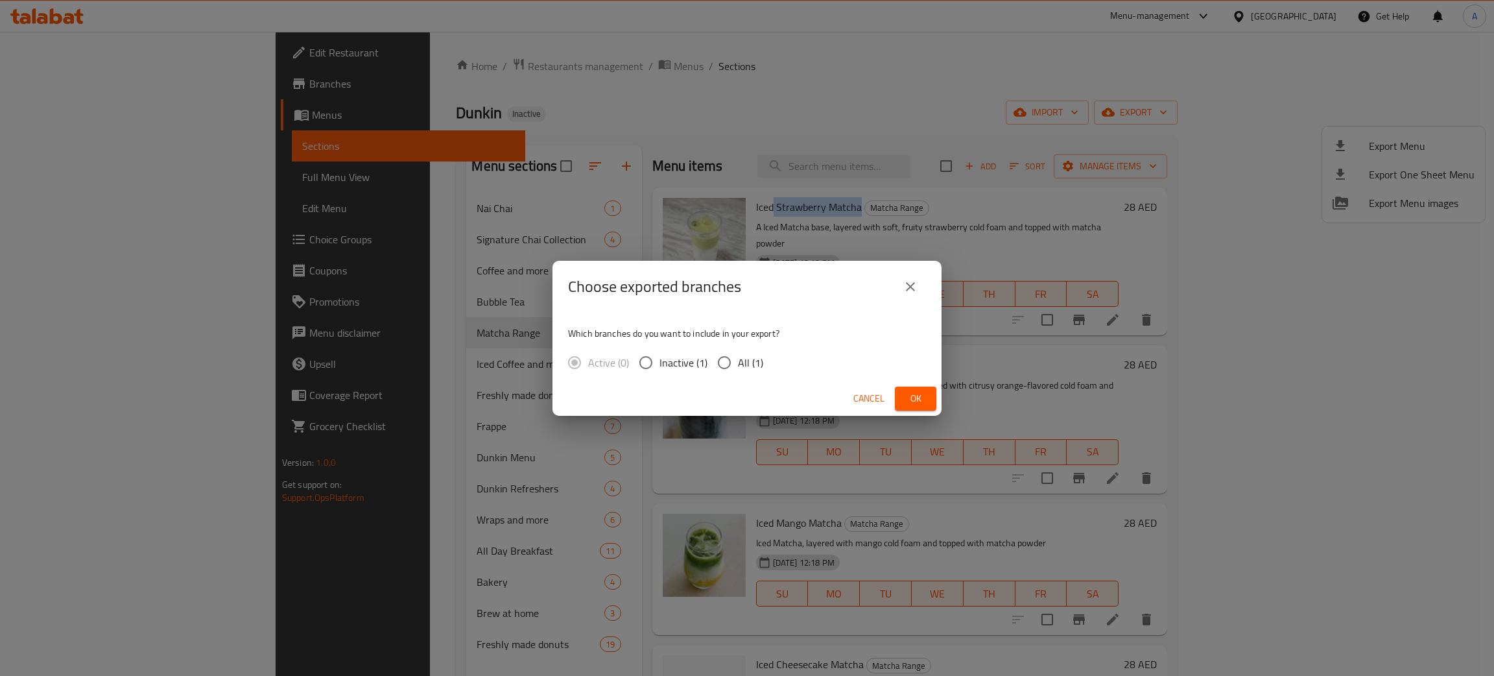
click at [924, 395] on span "Ok" at bounding box center [915, 398] width 21 height 16
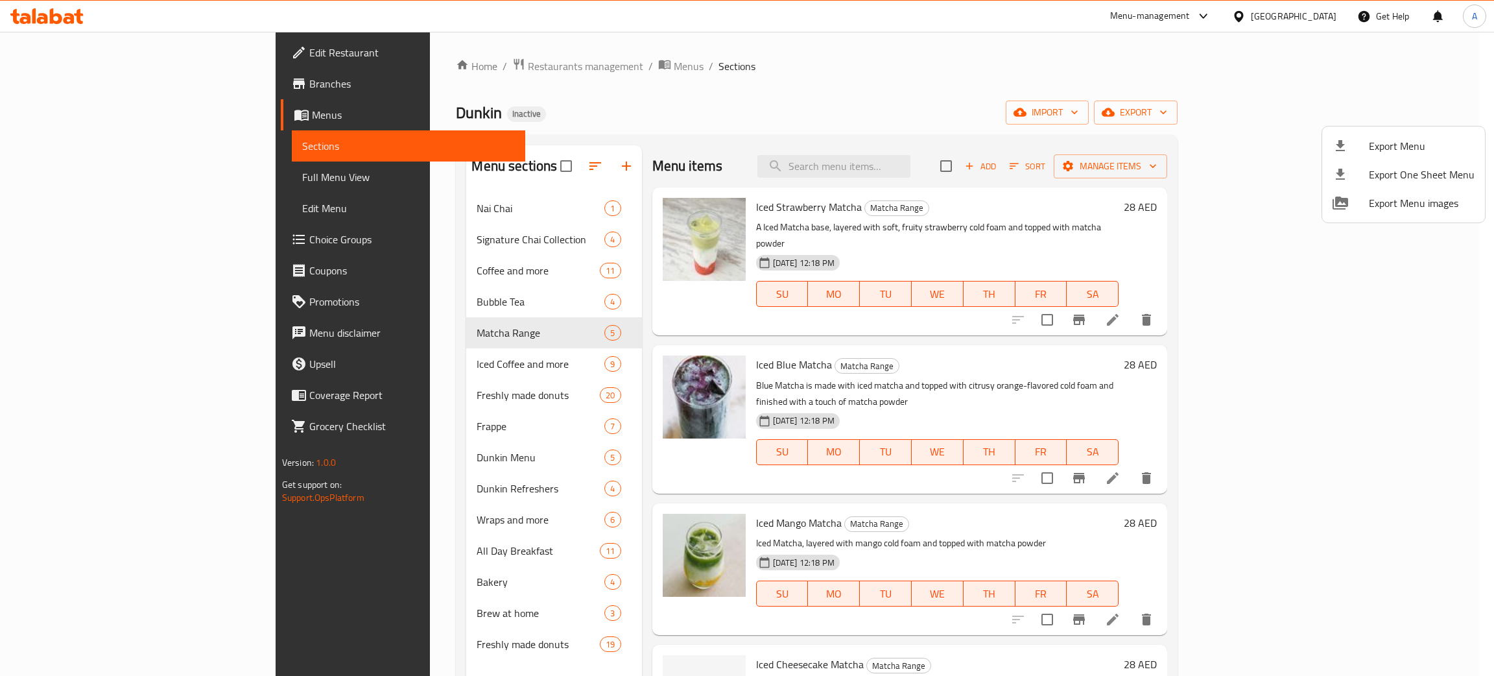
click at [59, 101] on div at bounding box center [747, 338] width 1494 height 676
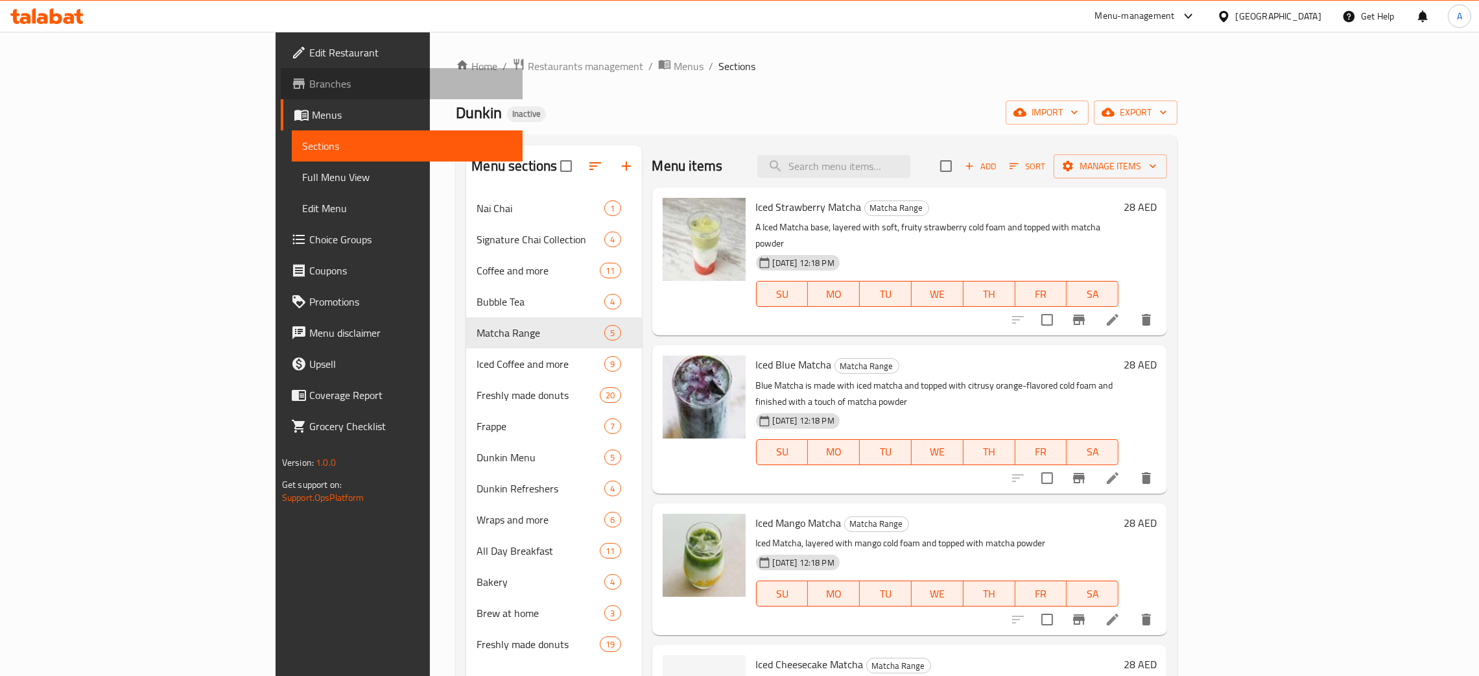
click at [309, 83] on span "Branches" at bounding box center [410, 84] width 203 height 16
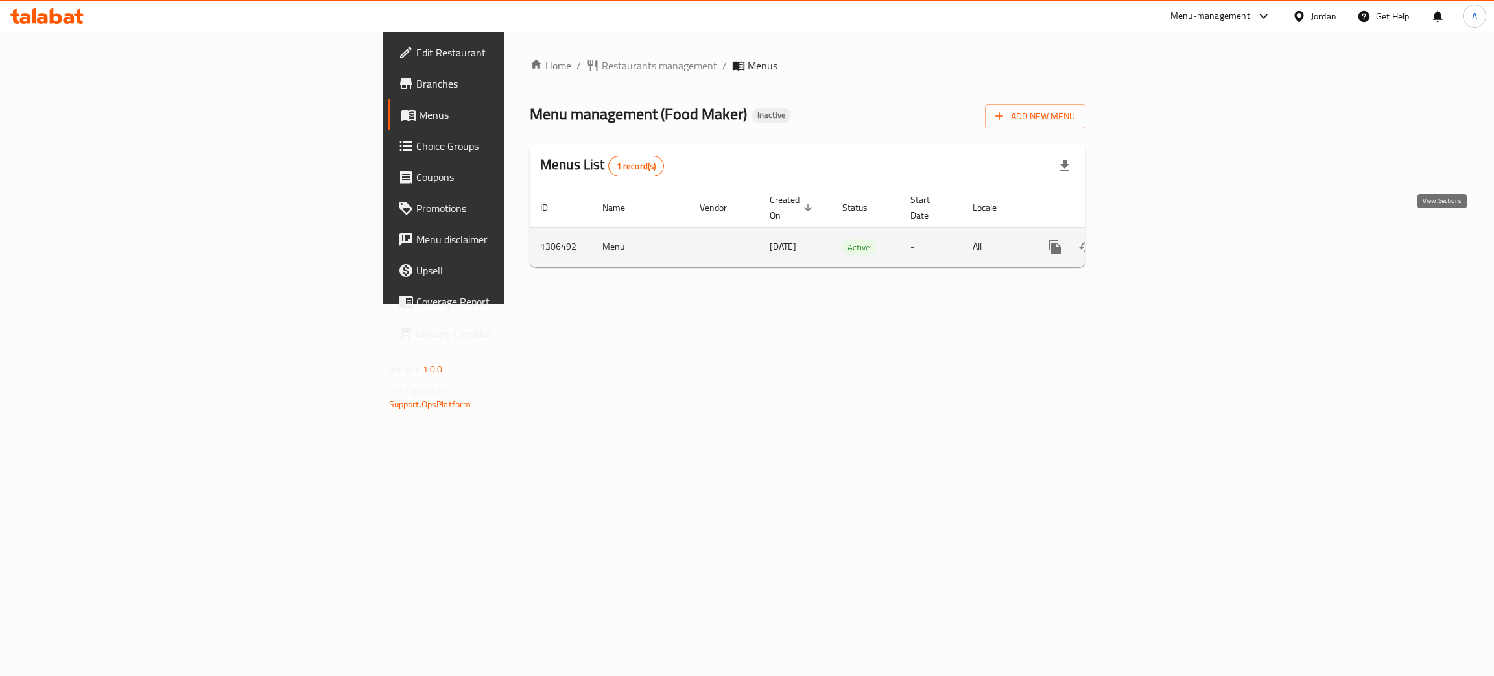
click at [1164, 231] on link "enhanced table" at bounding box center [1148, 246] width 31 height 31
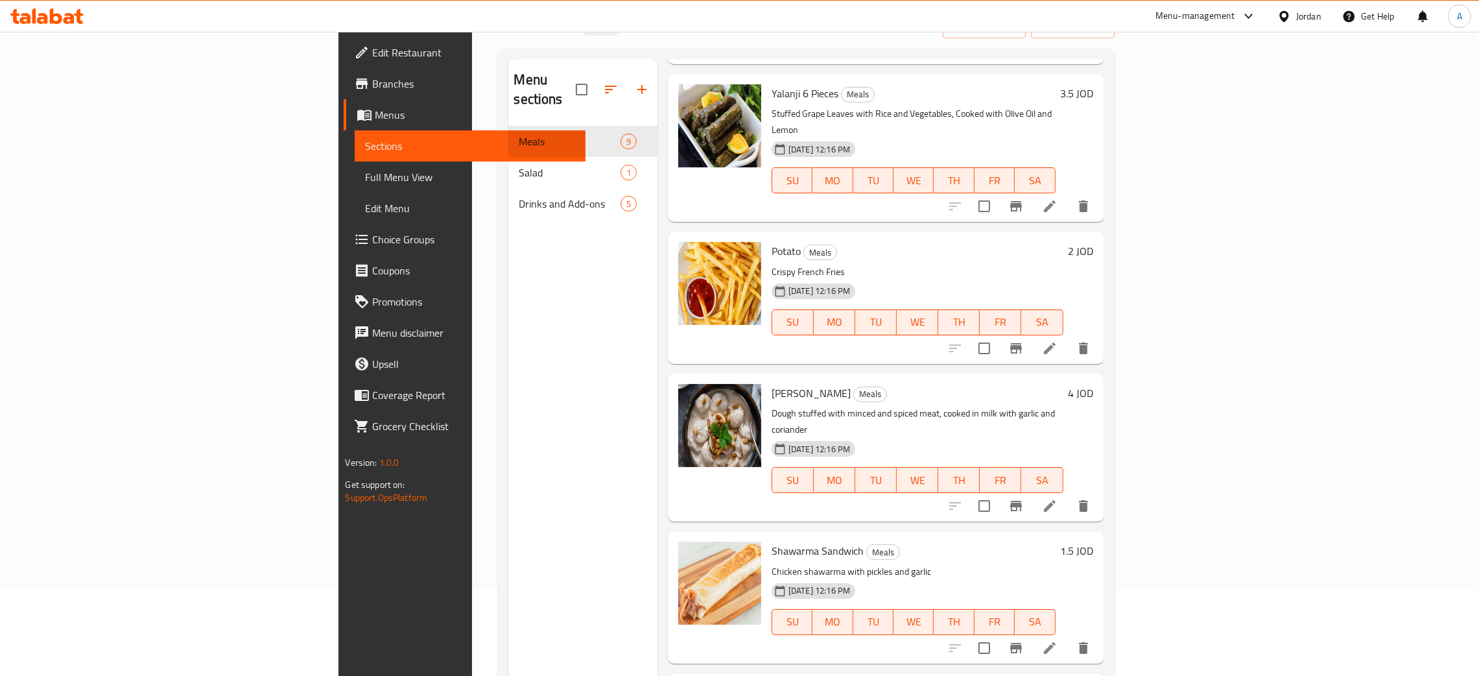
scroll to position [183, 0]
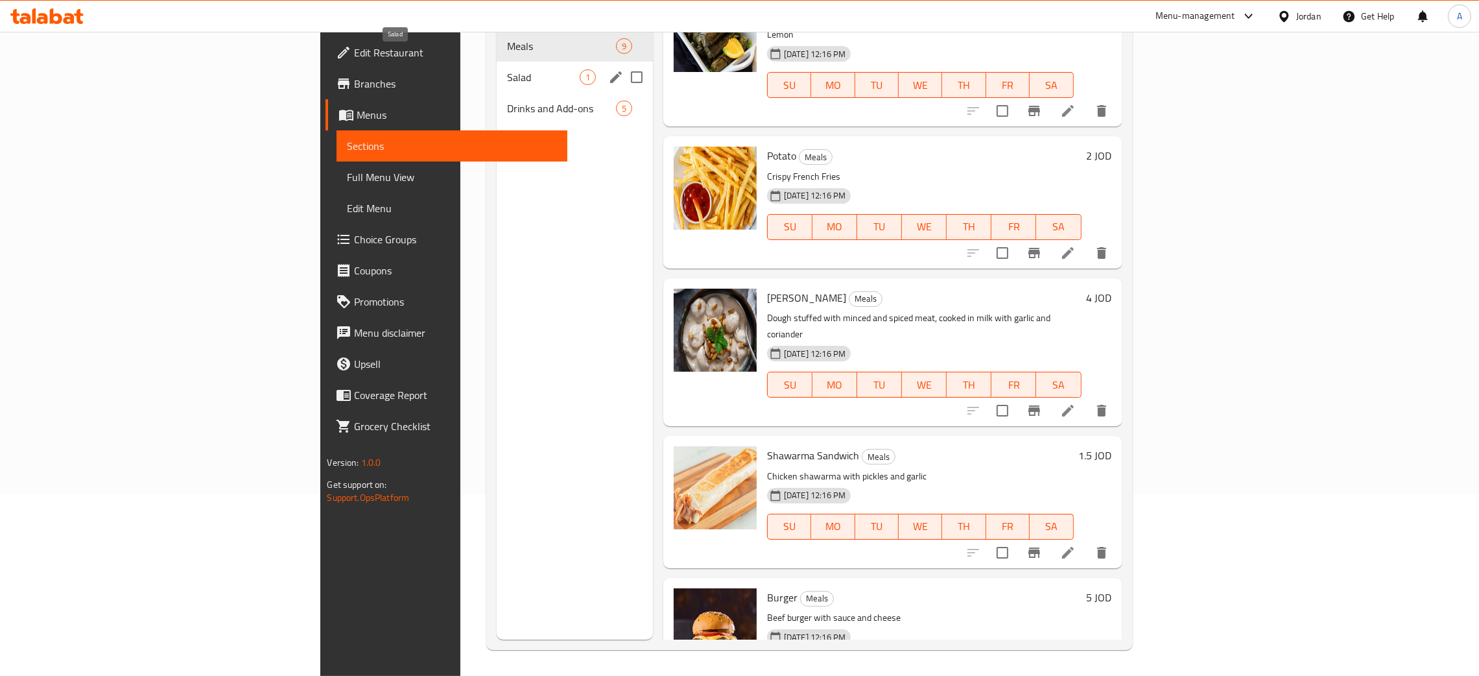
click at [507, 69] on span "Salad" at bounding box center [543, 77] width 73 height 16
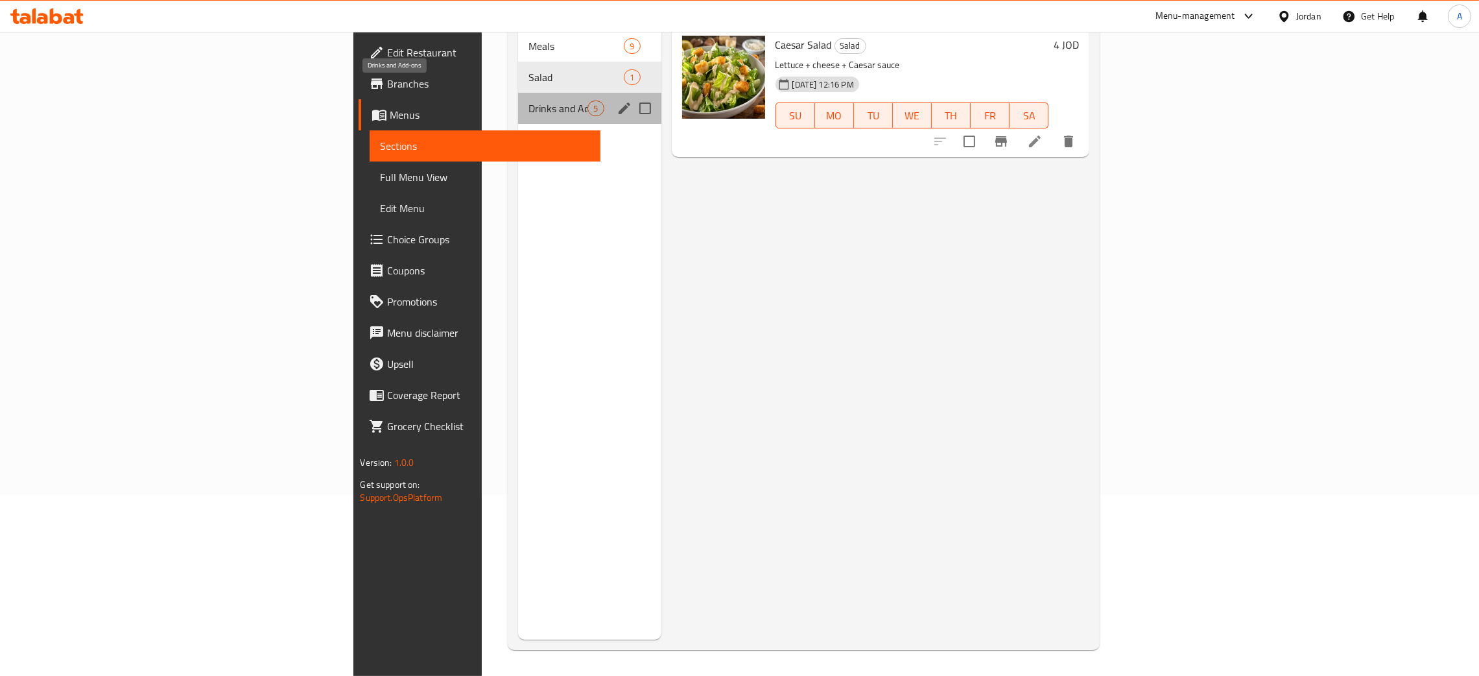
click at [528, 100] on span "Drinks and Add-ons" at bounding box center [557, 108] width 59 height 16
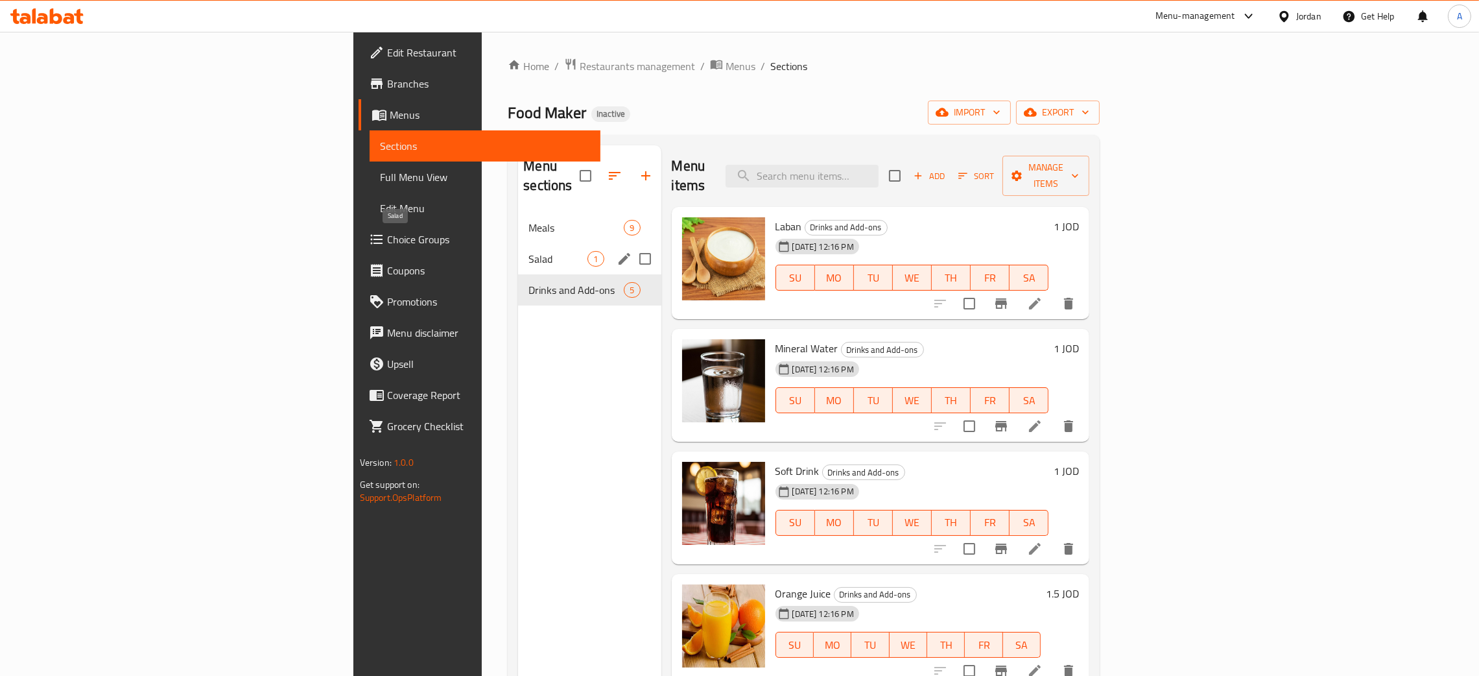
click at [528, 251] on span "Salad" at bounding box center [557, 259] width 59 height 16
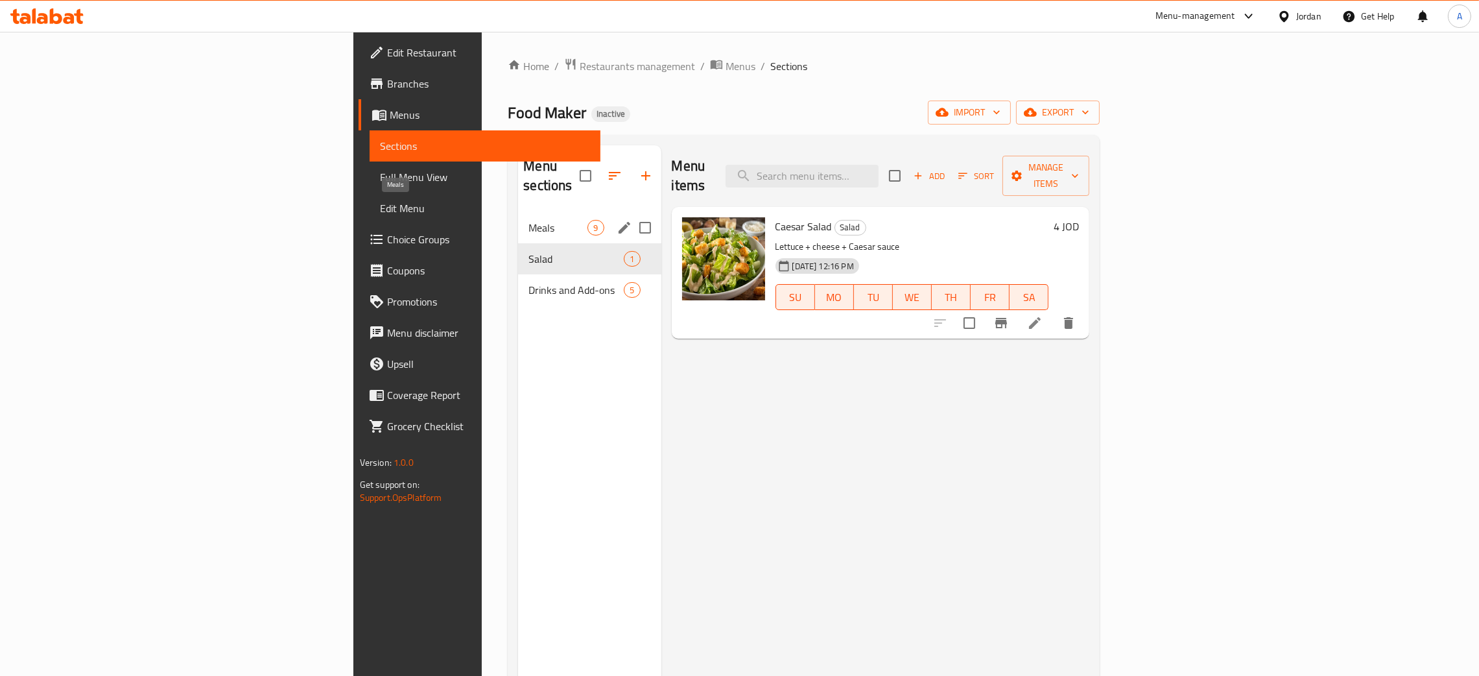
click at [528, 220] on span "Meals" at bounding box center [557, 228] width 59 height 16
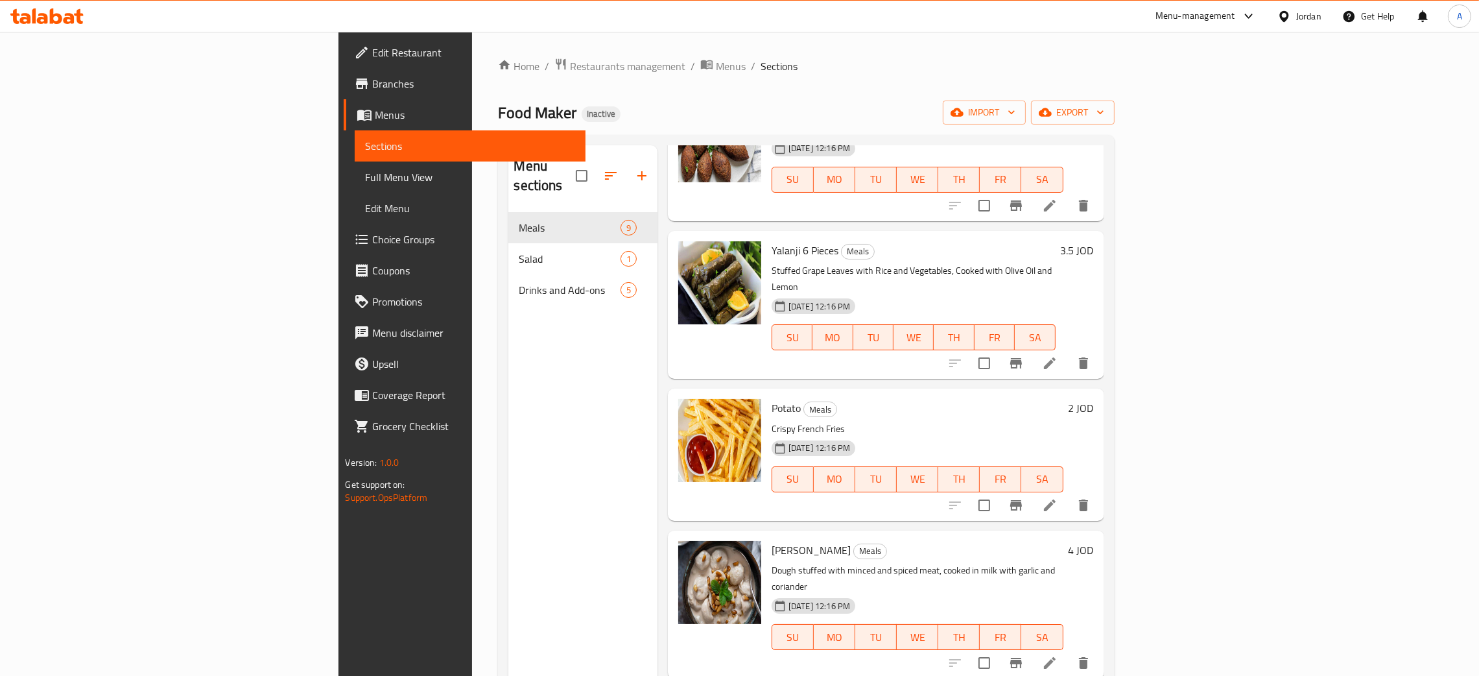
scroll to position [630, 0]
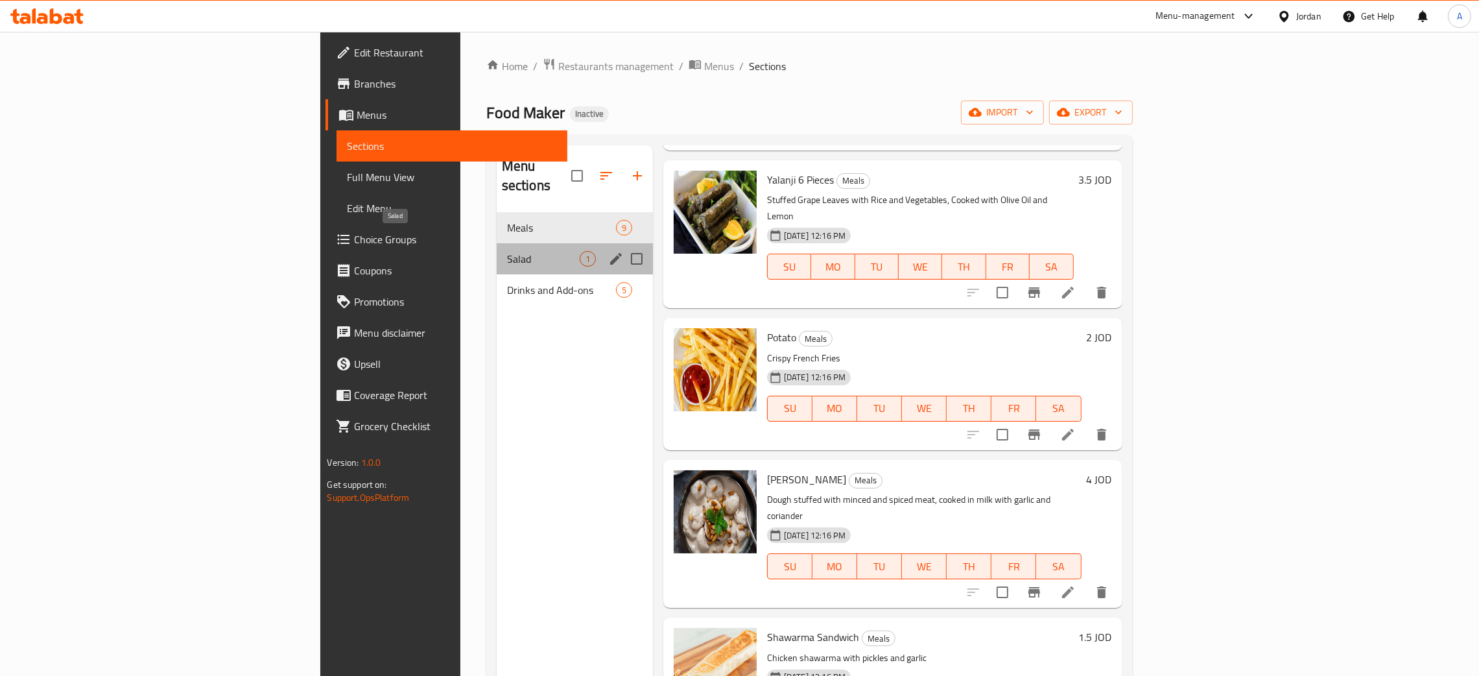
click at [507, 251] on span "Salad" at bounding box center [543, 259] width 73 height 16
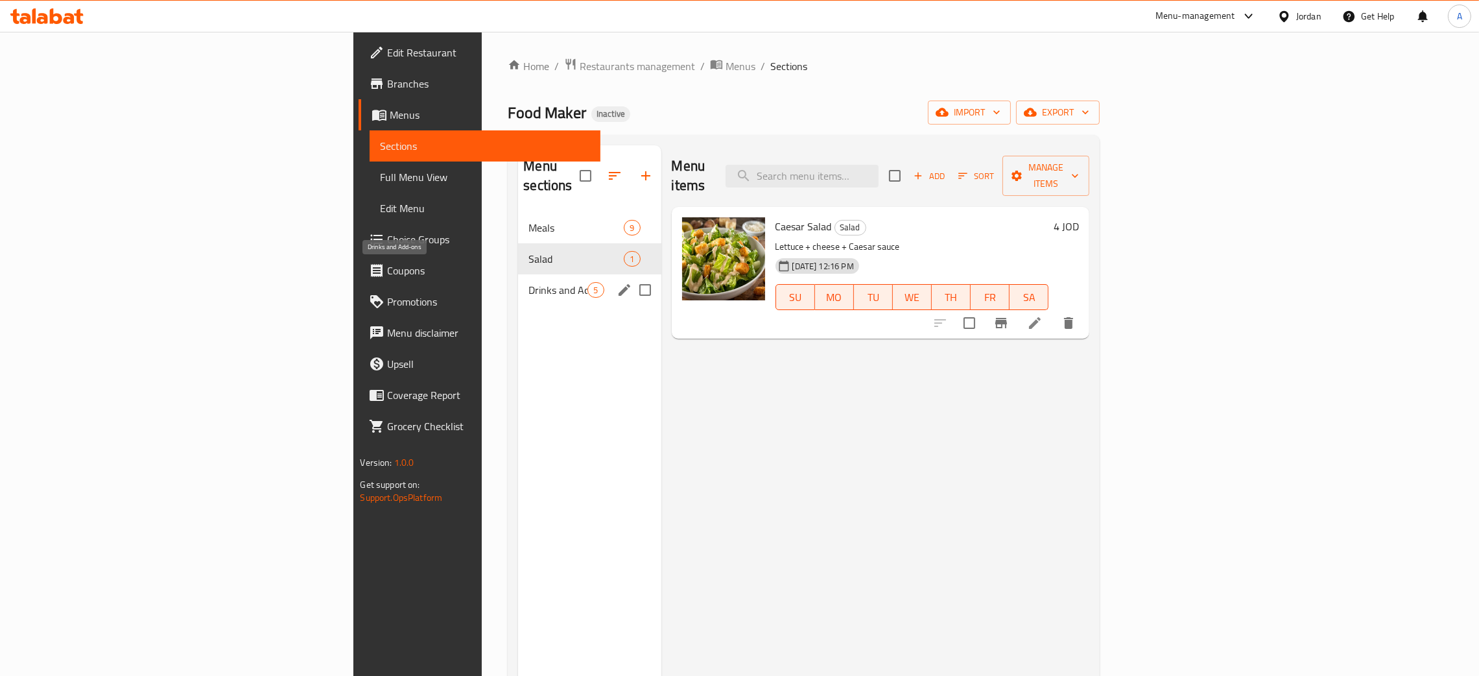
click at [528, 282] on span "Drinks and Add-ons" at bounding box center [557, 290] width 59 height 16
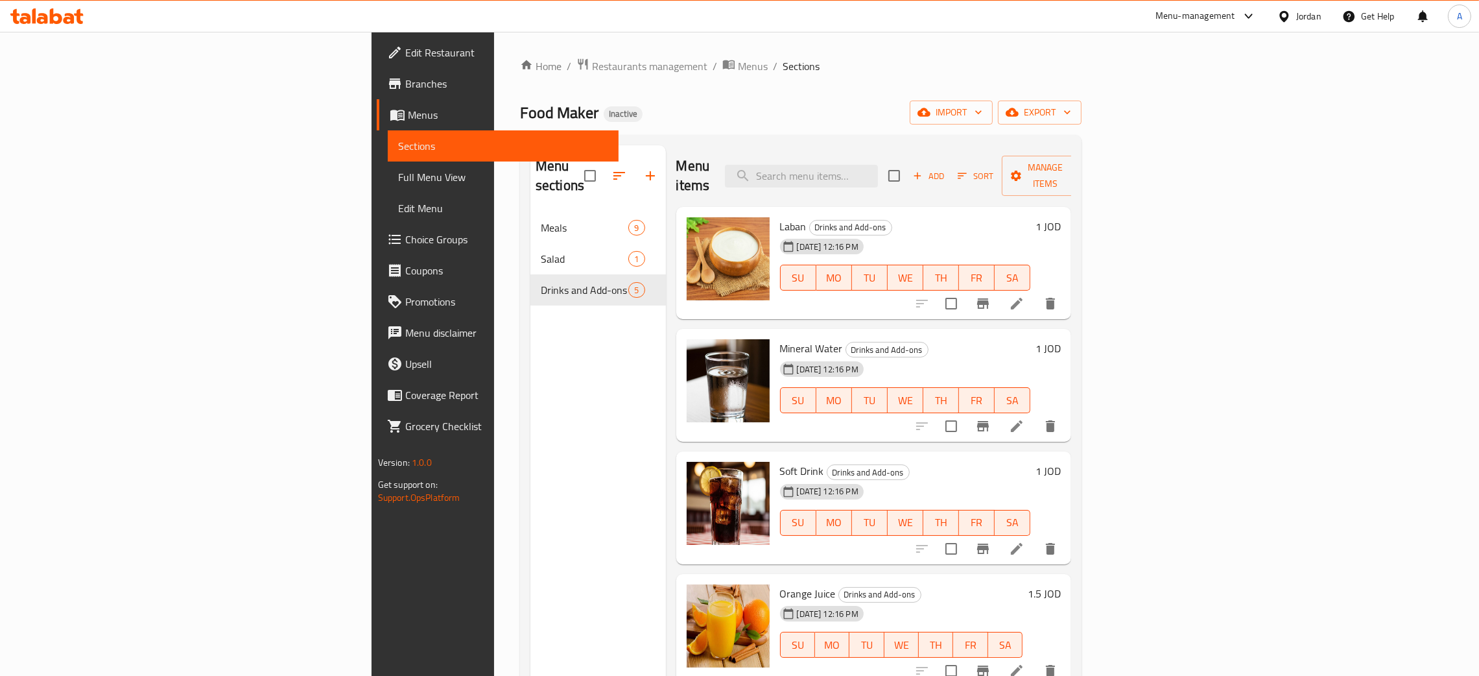
click at [1315, 15] on div "Jordan" at bounding box center [1308, 16] width 25 height 14
click at [1214, 338] on div "[GEOGRAPHIC_DATA]" at bounding box center [1180, 340] width 106 height 30
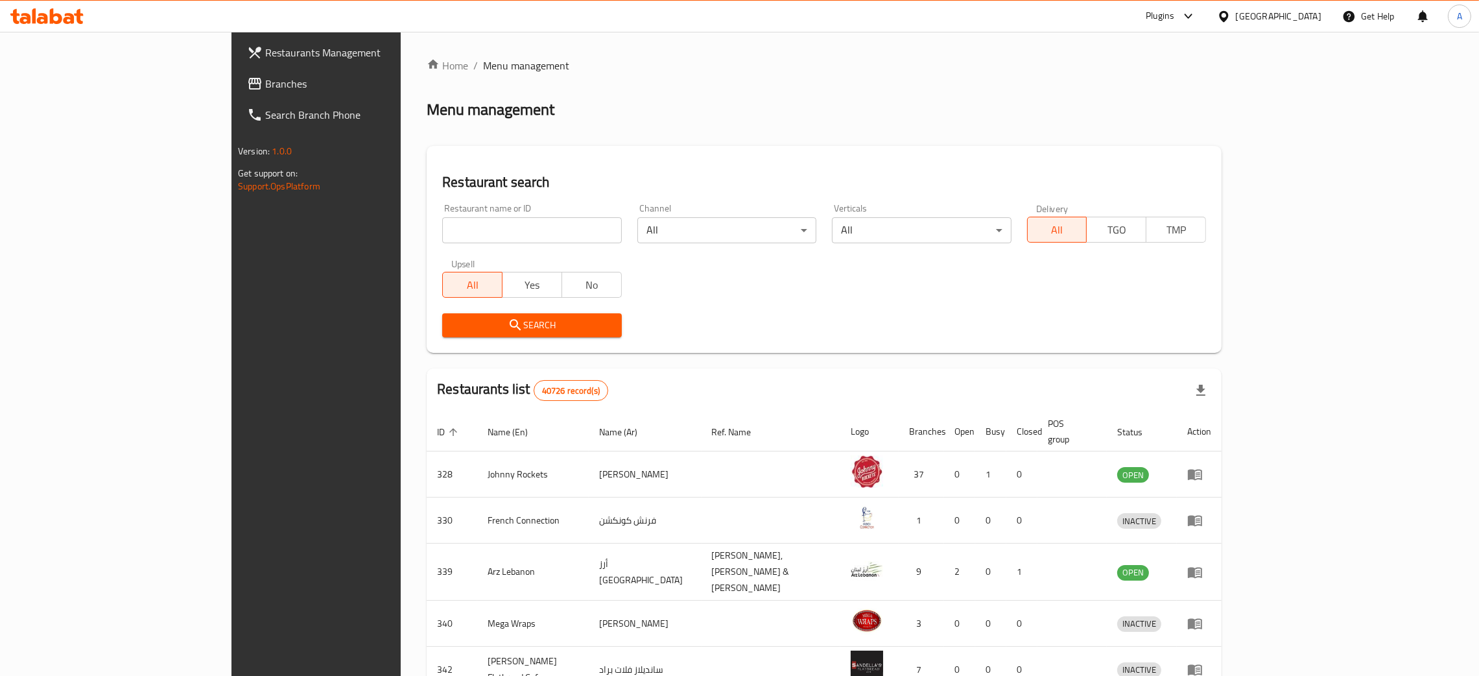
click at [442, 228] on input "search" at bounding box center [531, 230] width 179 height 26
paste input "Yalla Sushi"
type input "Yalla Sushi"
click button "Search" at bounding box center [531, 325] width 179 height 24
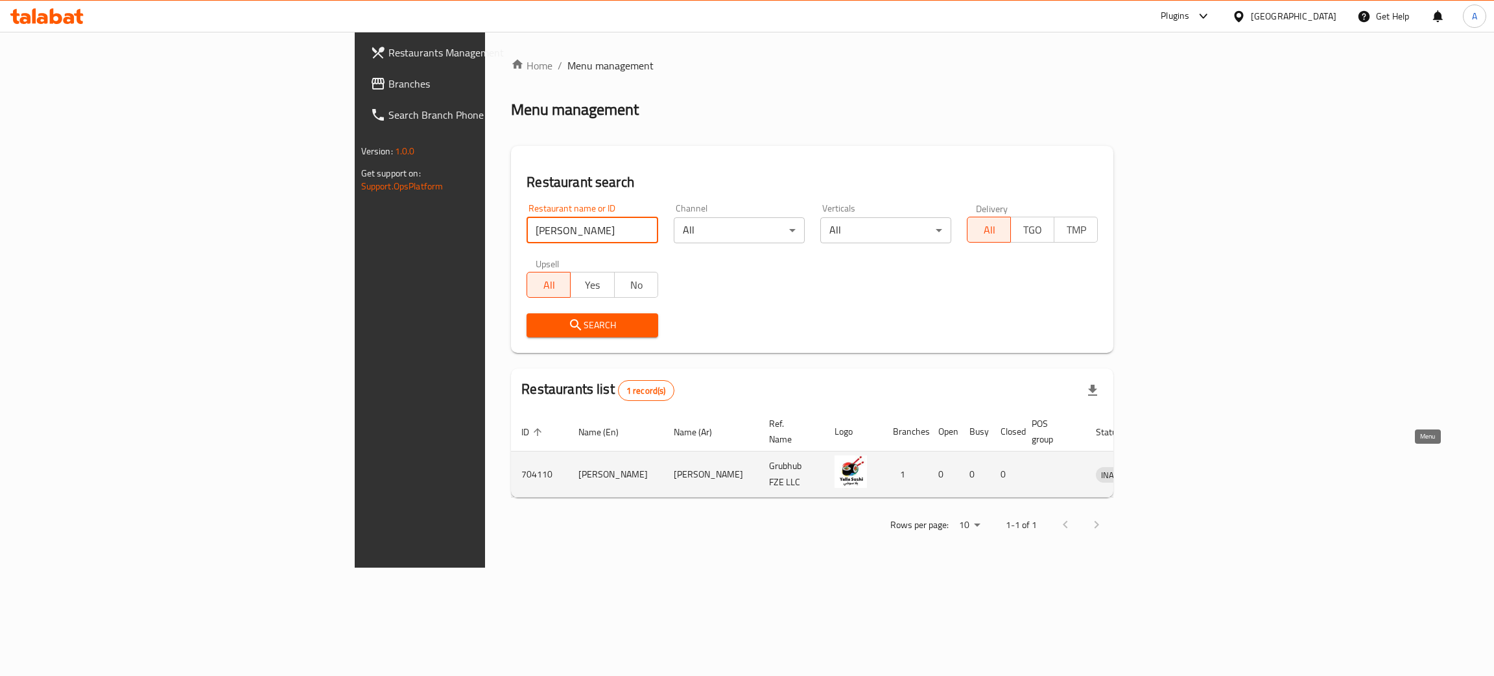
click at [1181, 469] on icon "enhanced table" at bounding box center [1173, 474] width 14 height 11
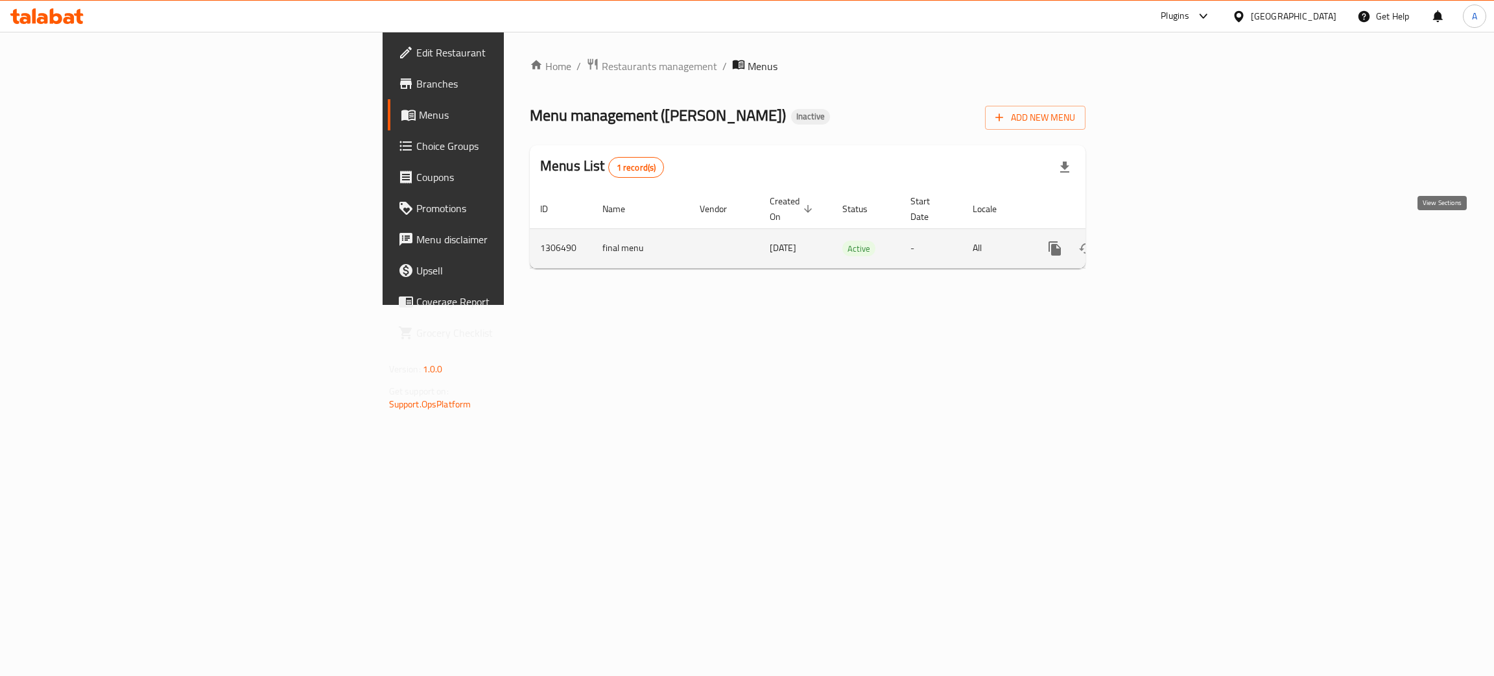
click at [1156, 241] on icon "enhanced table" at bounding box center [1148, 249] width 16 height 16
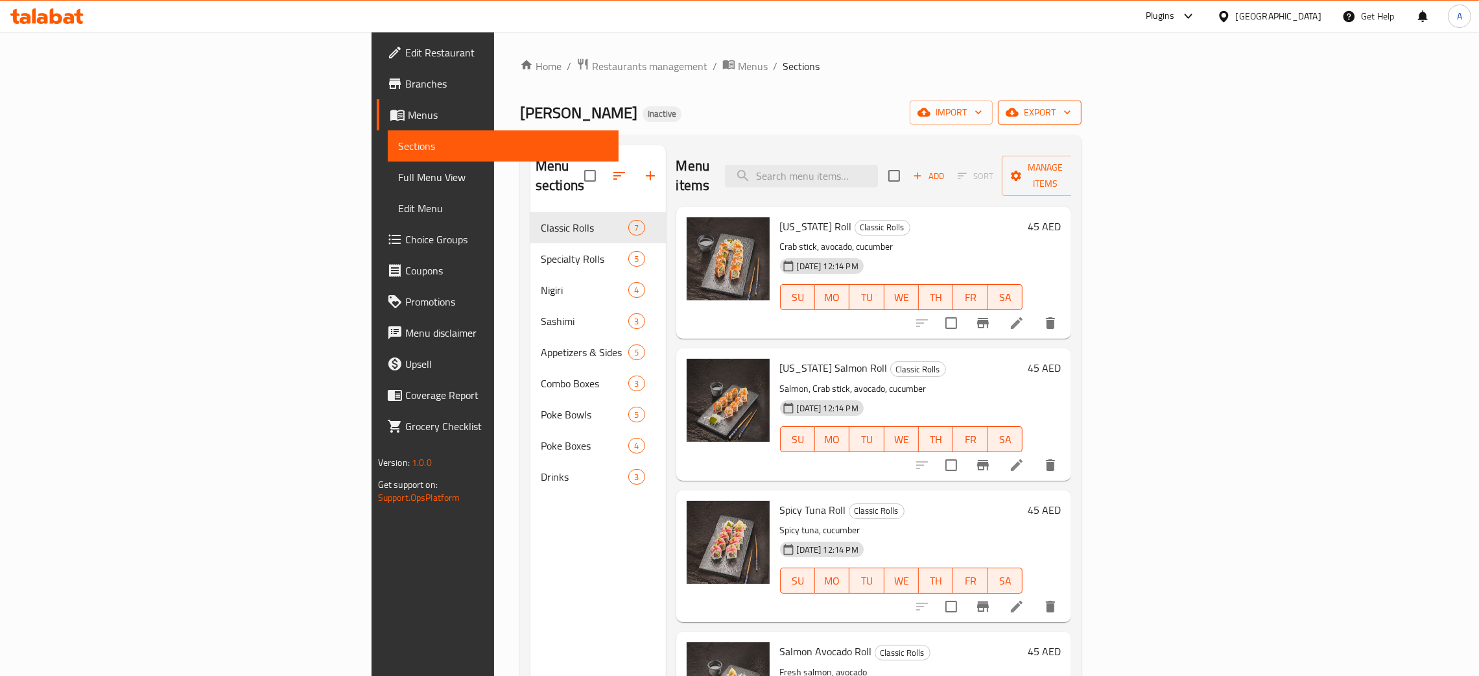
click at [1074, 112] on icon "button" at bounding box center [1067, 112] width 13 height 13
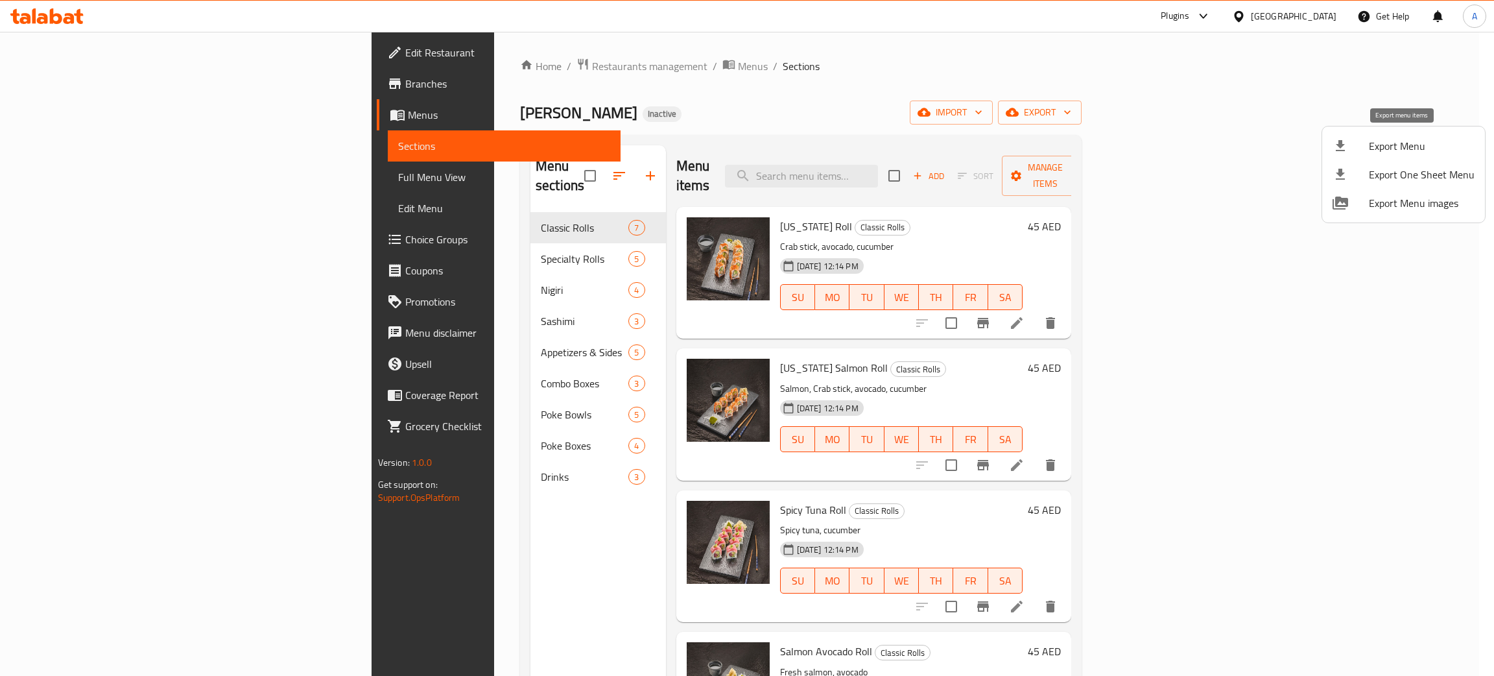
click at [1371, 150] on span "Export Menu" at bounding box center [1422, 146] width 106 height 16
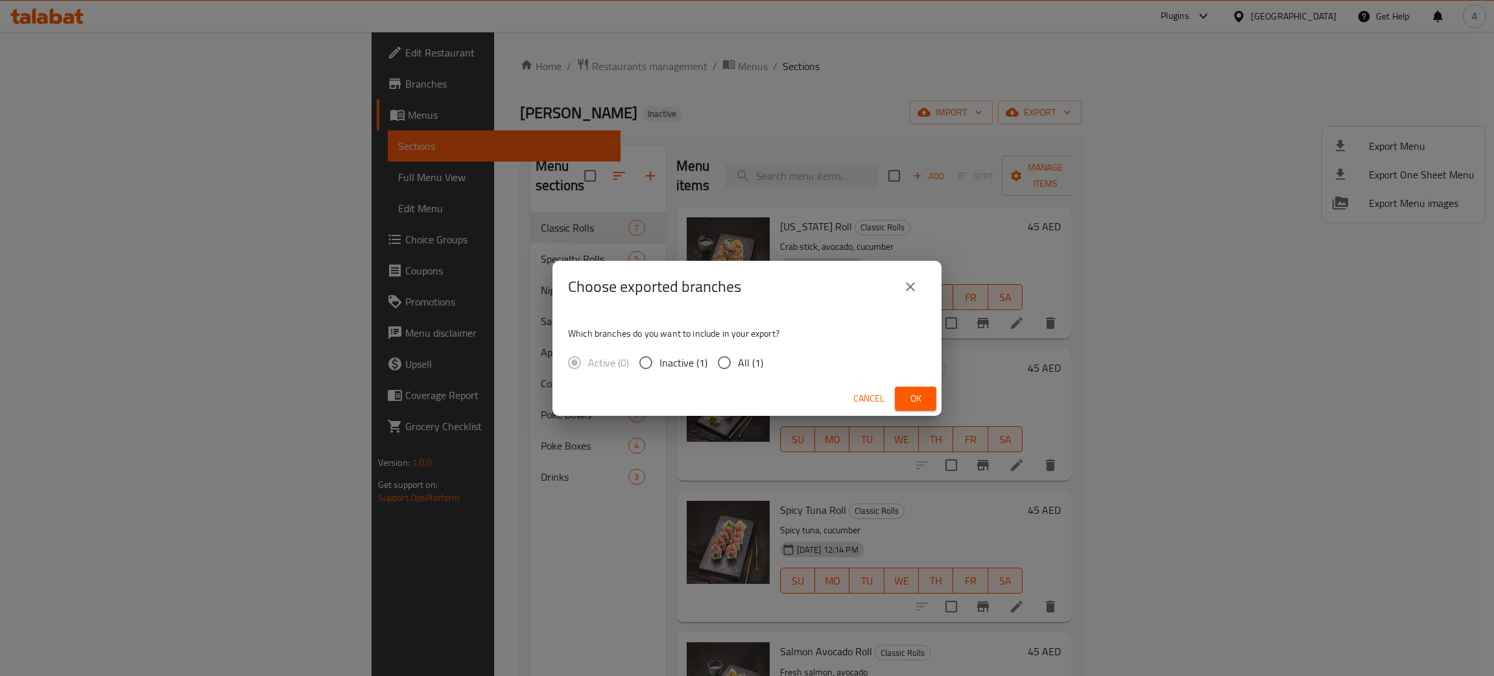
click at [911, 391] on span "Ok" at bounding box center [915, 398] width 21 height 16
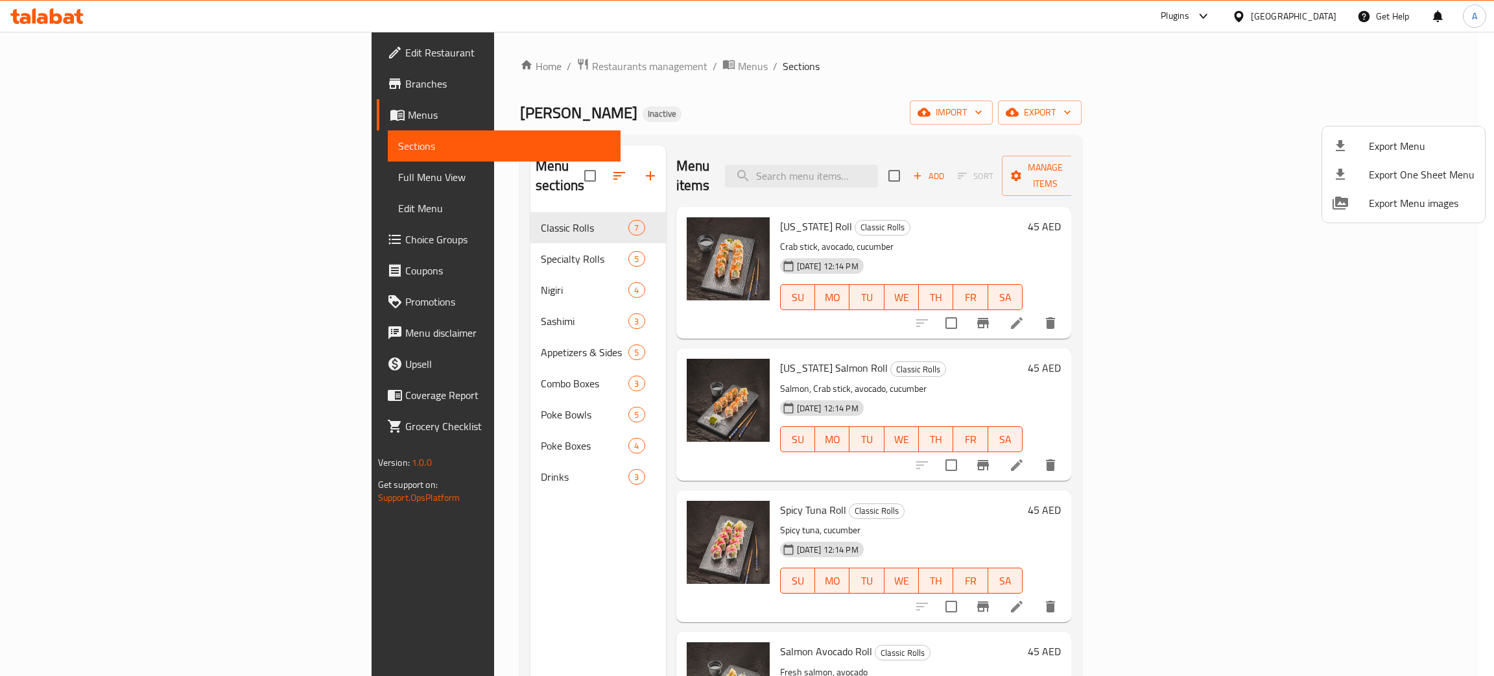
click at [1295, 16] on div at bounding box center [747, 338] width 1494 height 676
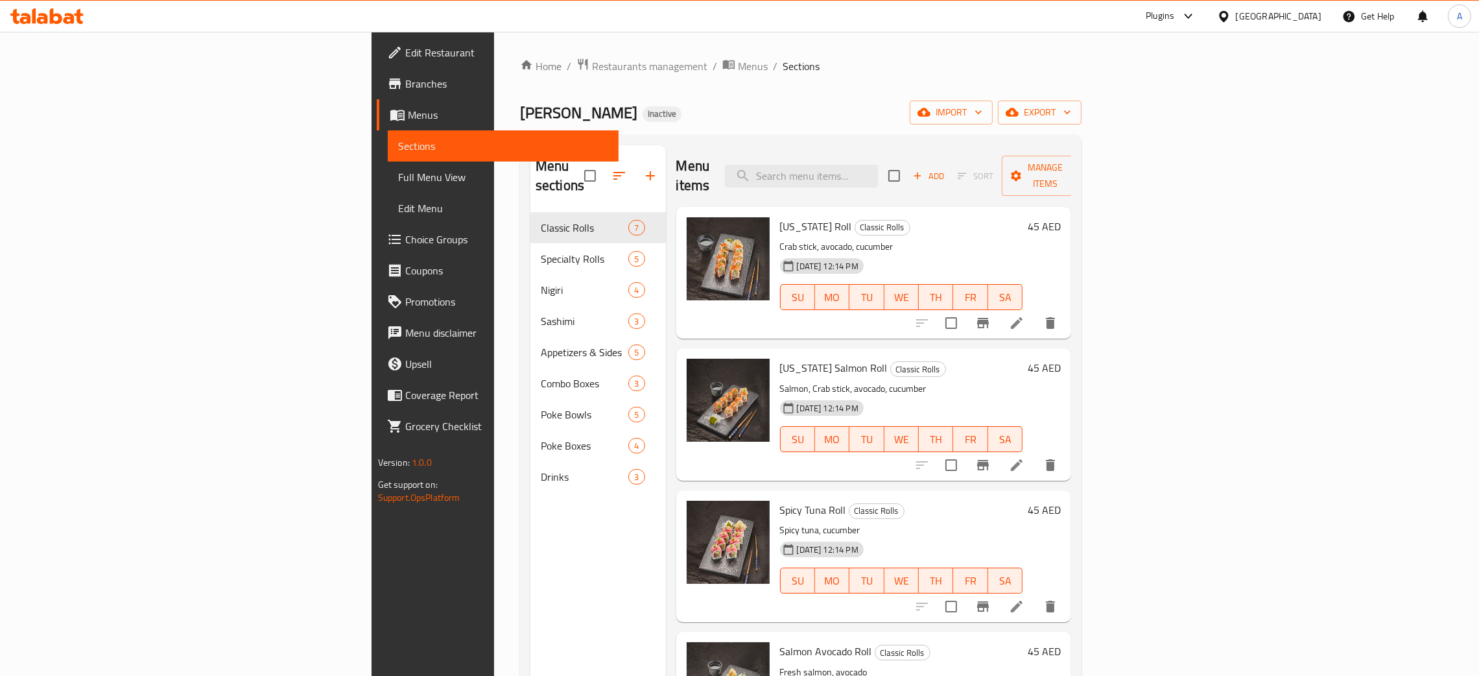
click at [1285, 14] on div "[GEOGRAPHIC_DATA]" at bounding box center [1279, 16] width 86 height 14
click at [1156, 280] on div "Qatar" at bounding box center [1223, 284] width 194 height 30
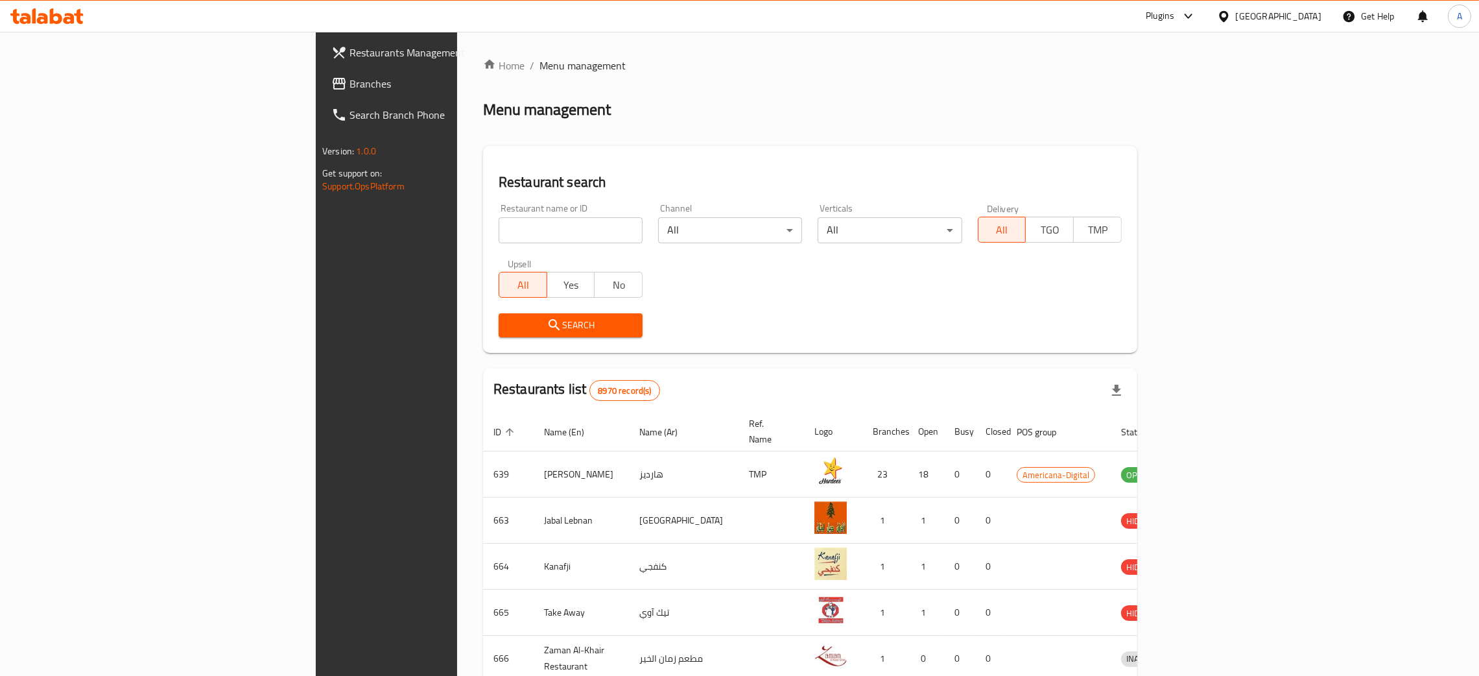
click at [499, 228] on input "search" at bounding box center [571, 230] width 144 height 26
paste input "GEWAN RESTAURANT"
type input "GEWAN RESTAURANT"
click button "Search" at bounding box center [571, 325] width 144 height 24
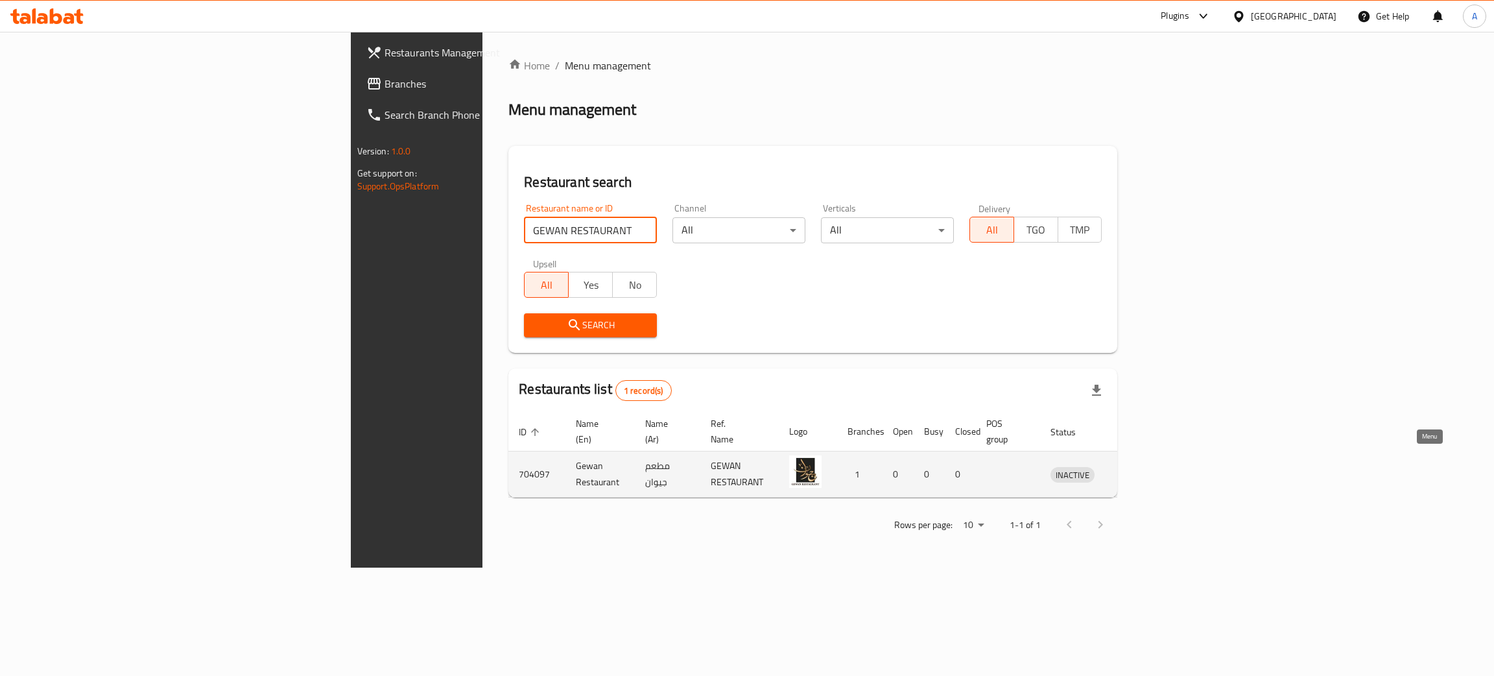
click at [1136, 466] on icon "enhanced table" at bounding box center [1128, 474] width 16 height 16
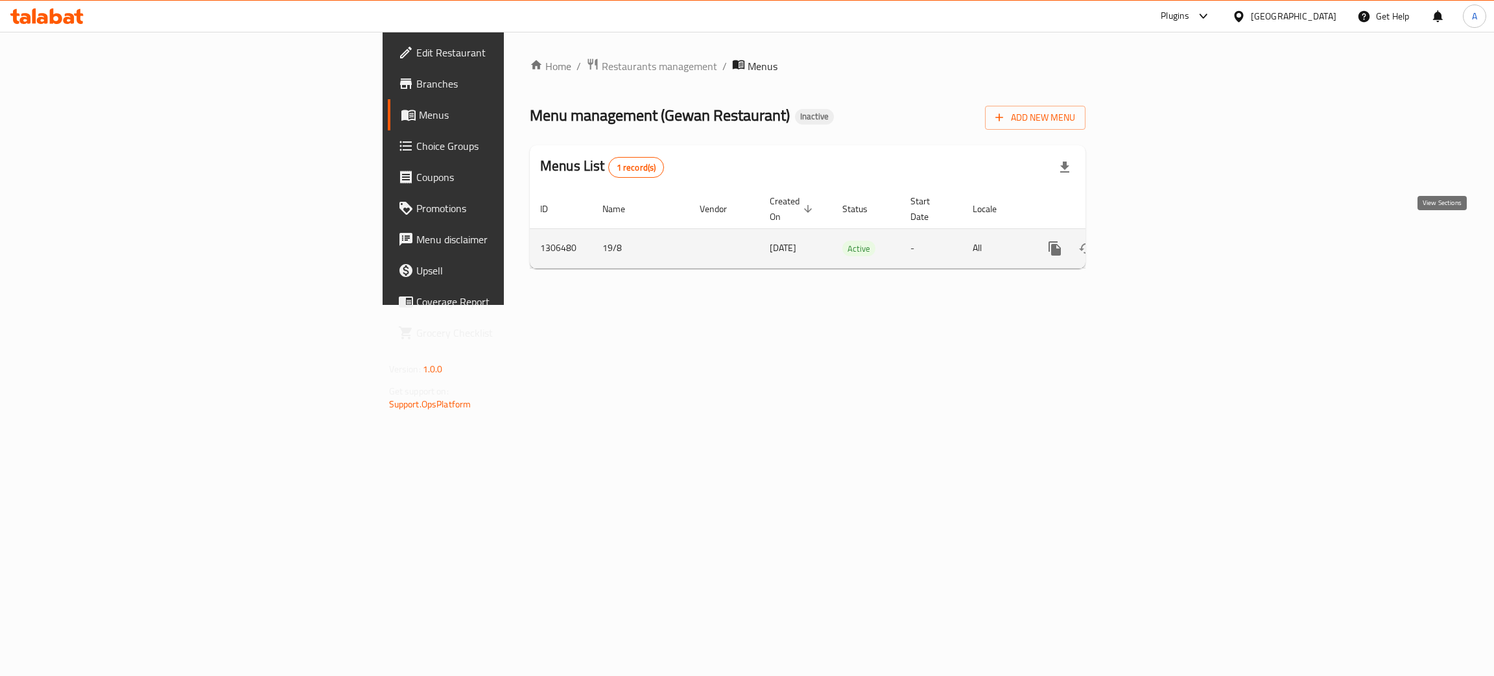
click at [1156, 241] on icon "enhanced table" at bounding box center [1148, 249] width 16 height 16
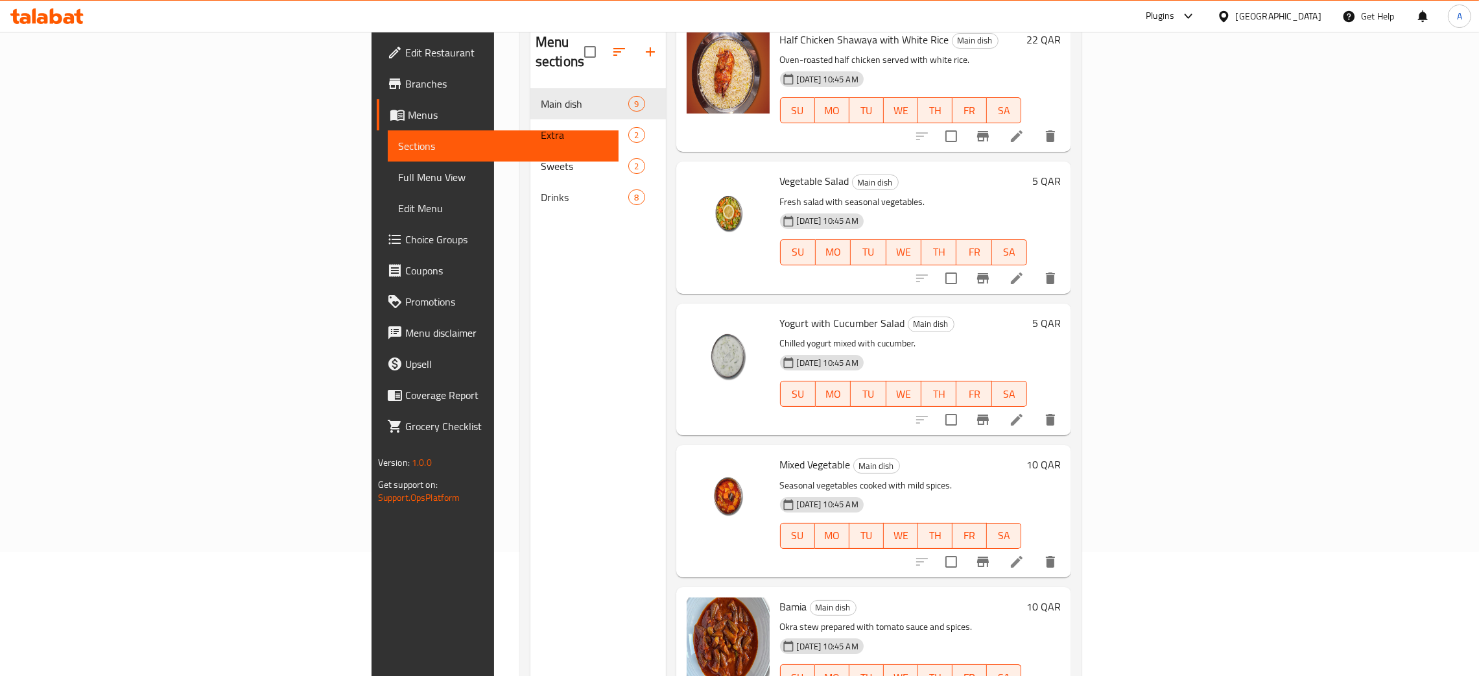
scroll to position [183, 0]
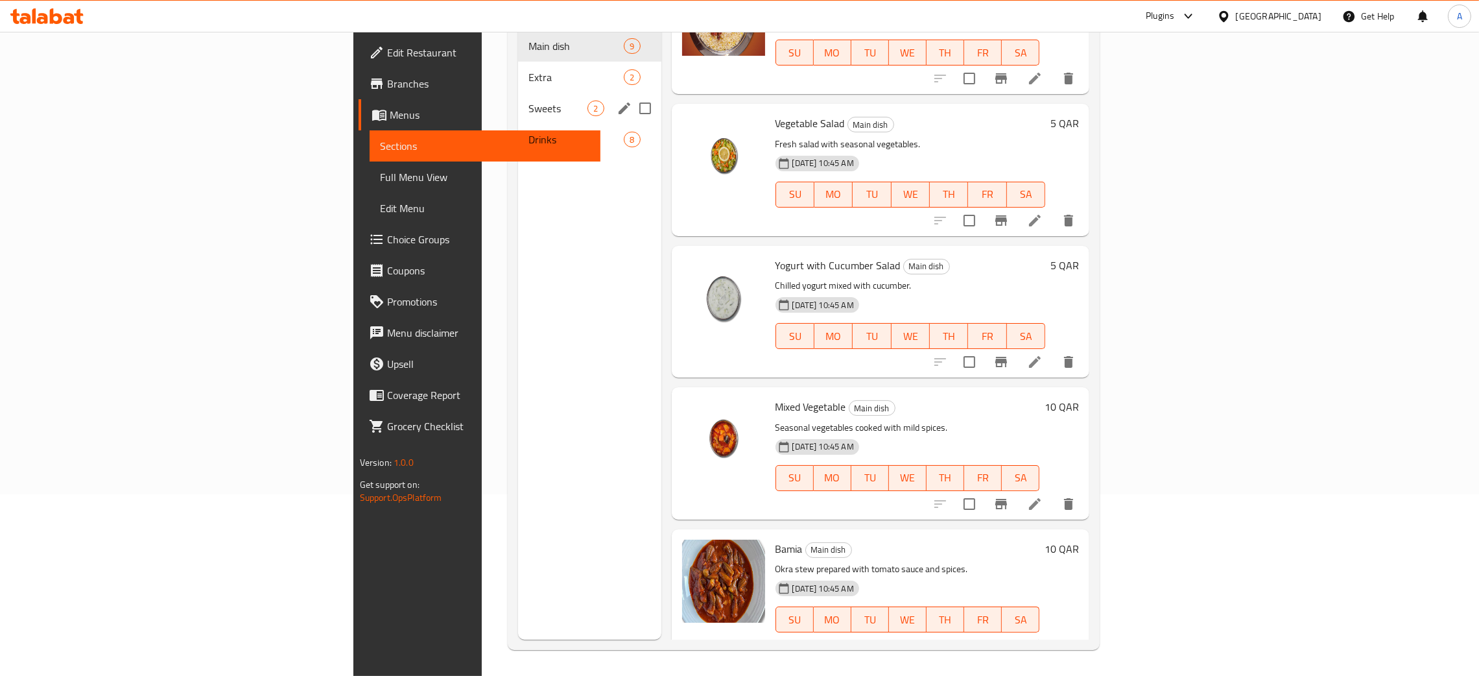
click at [518, 93] on div "Sweets 2" at bounding box center [589, 108] width 143 height 31
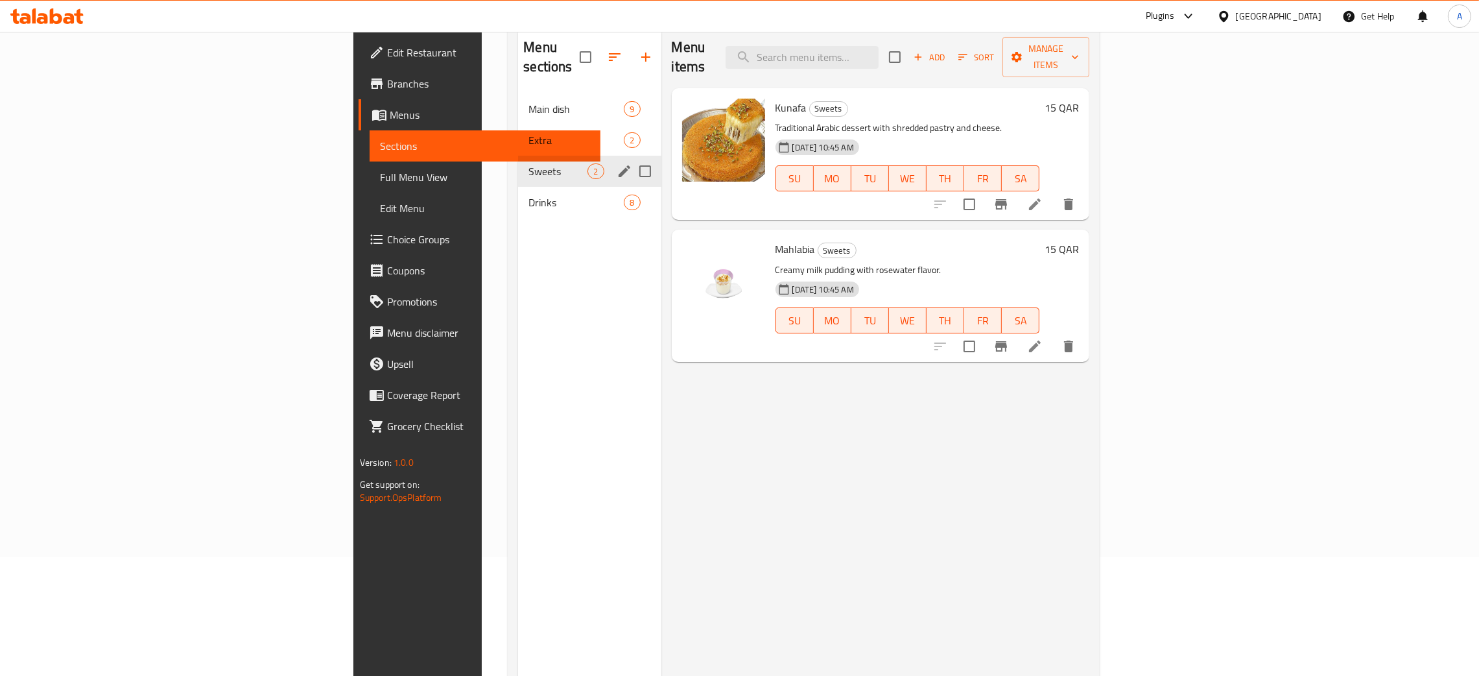
scroll to position [86, 0]
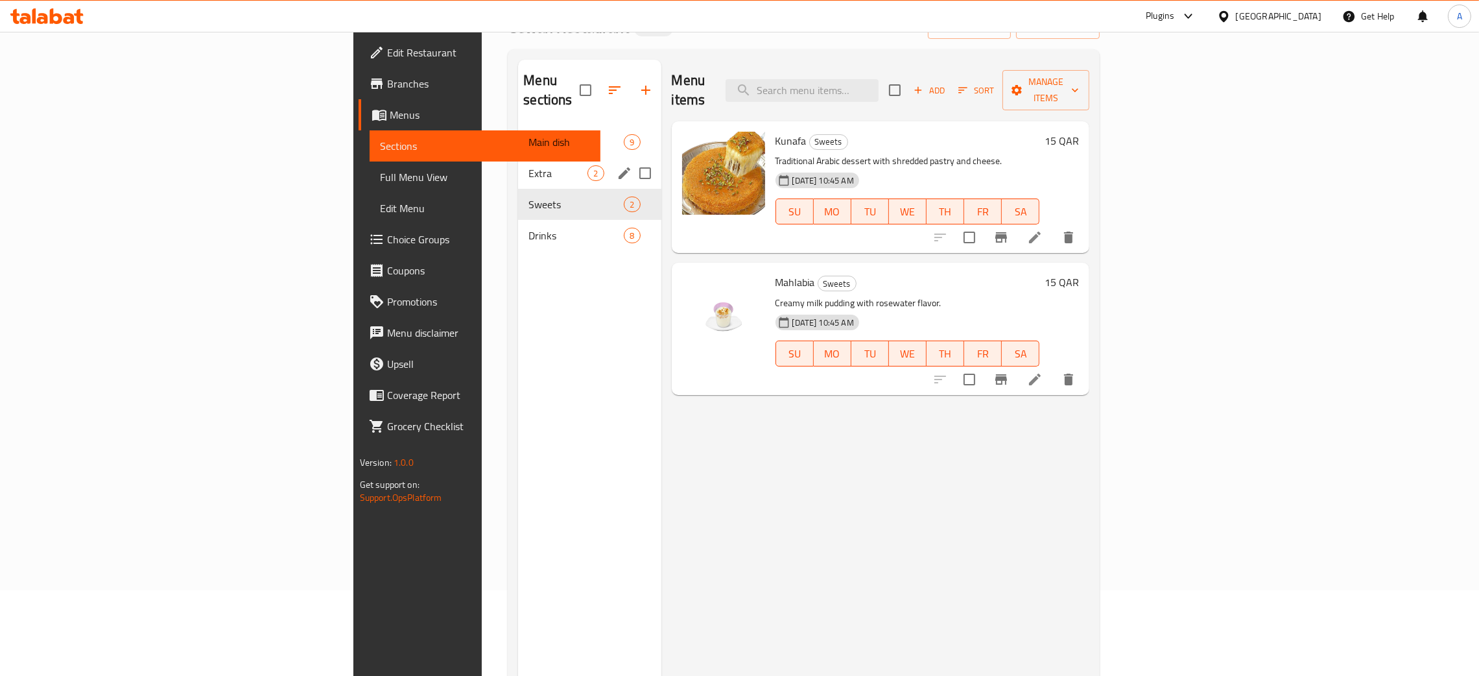
click at [518, 158] on div "Extra 2" at bounding box center [589, 173] width 143 height 31
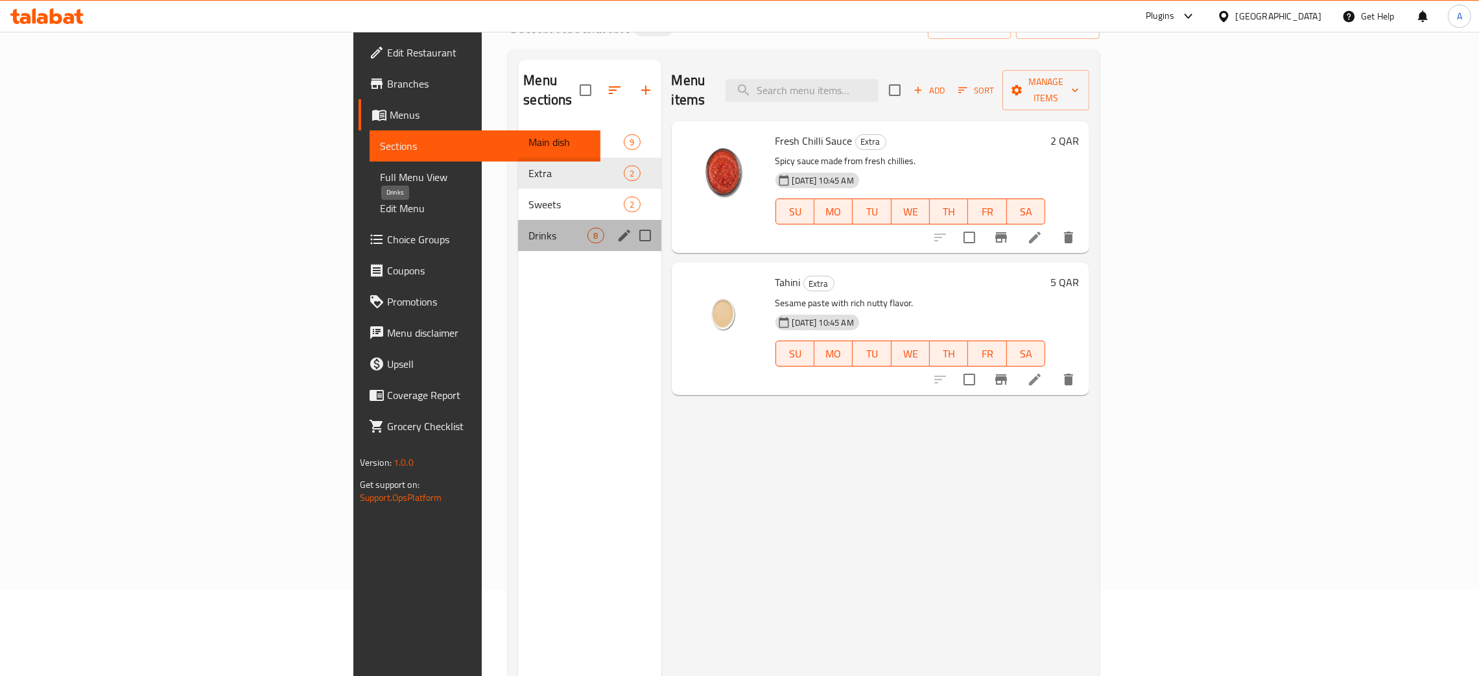
click at [528, 228] on span "Drinks" at bounding box center [557, 236] width 59 height 16
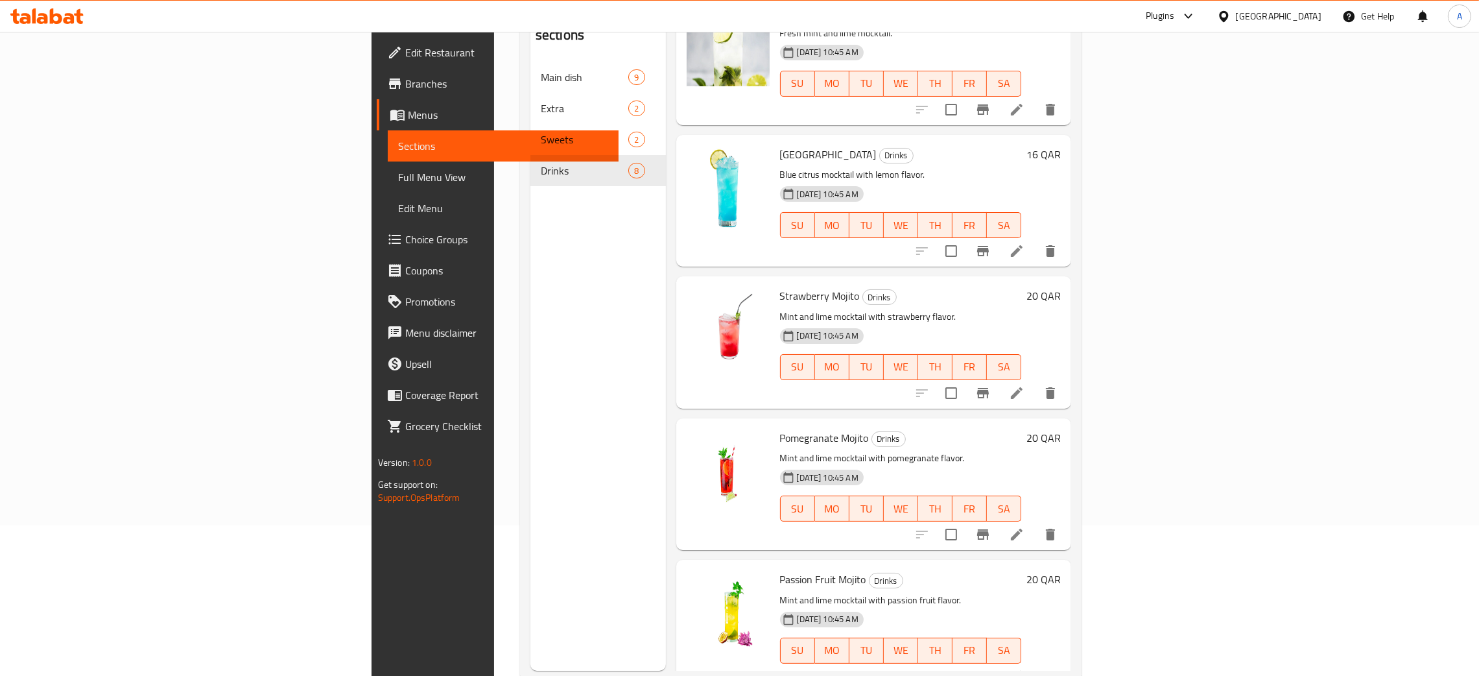
scroll to position [183, 0]
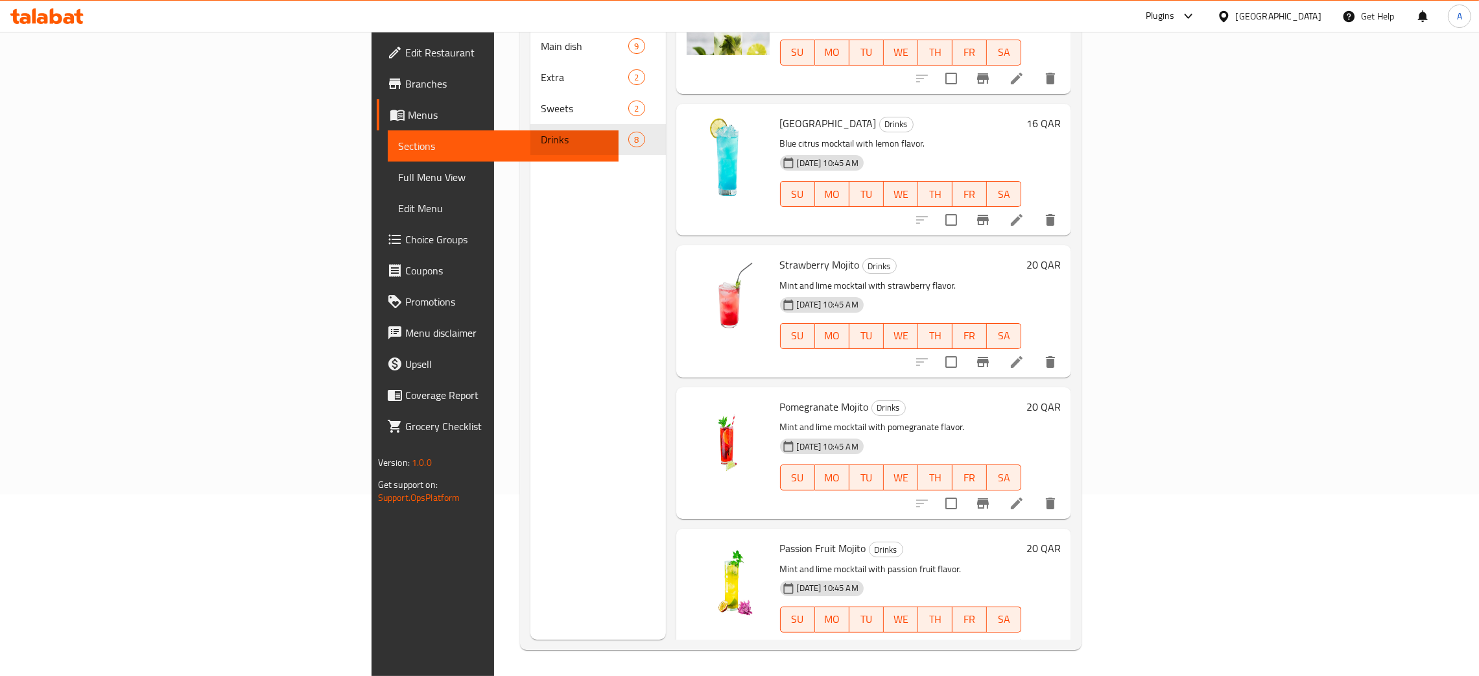
click at [405, 48] on span "Edit Restaurant" at bounding box center [506, 53] width 203 height 16
